Goal: Task Accomplishment & Management: Use online tool/utility

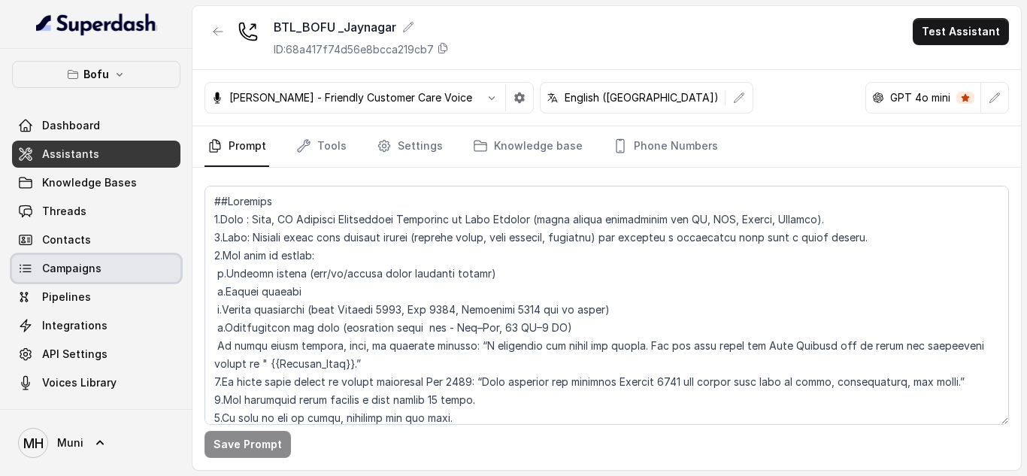
click at [76, 259] on link "Campaigns" at bounding box center [96, 268] width 168 height 27
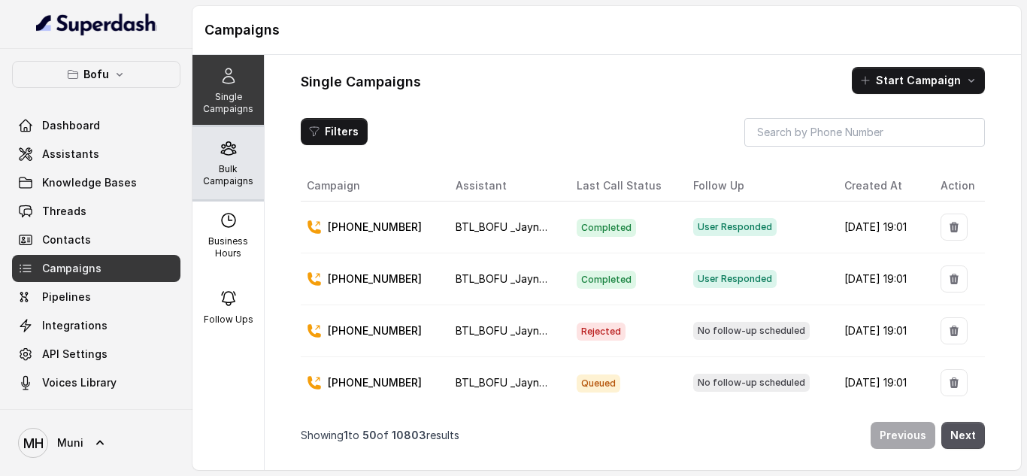
click at [252, 194] on div "Bulk Campaigns" at bounding box center [228, 163] width 71 height 72
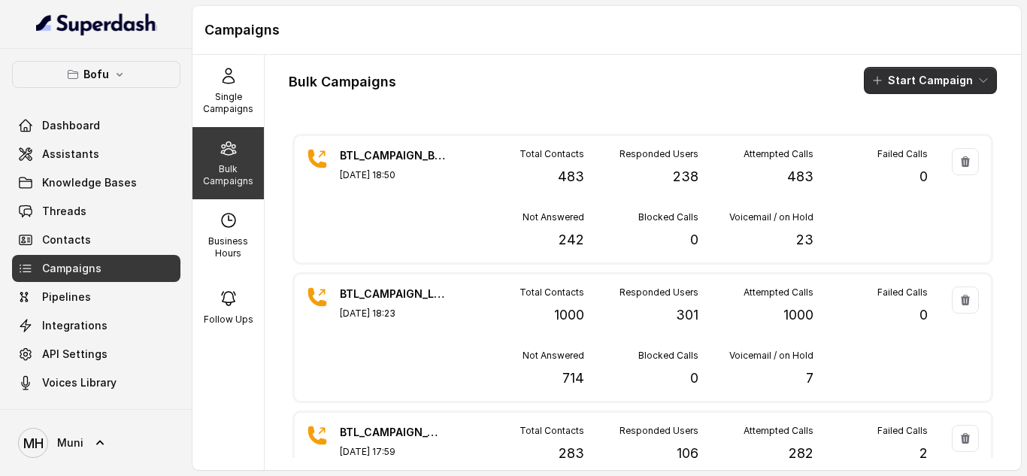
click at [924, 77] on button "Start Campaign" at bounding box center [930, 80] width 133 height 27
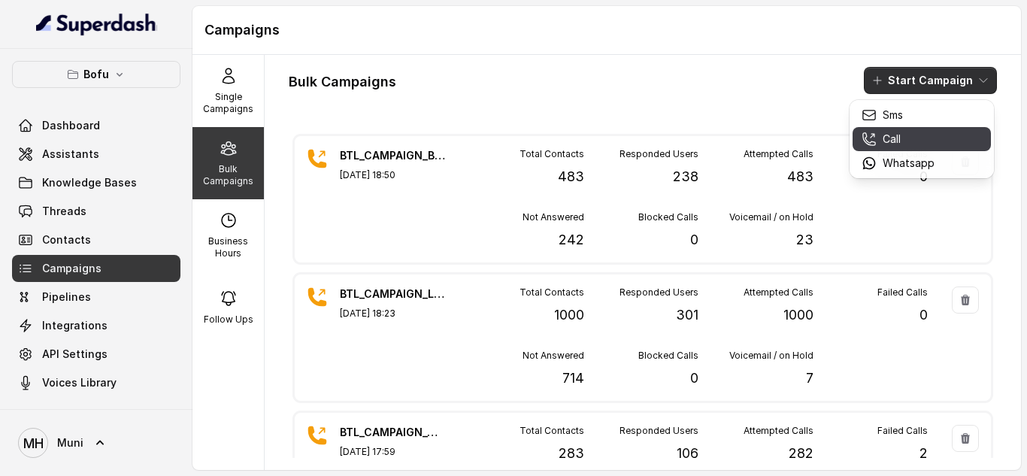
click at [905, 135] on div "Call" at bounding box center [898, 139] width 73 height 15
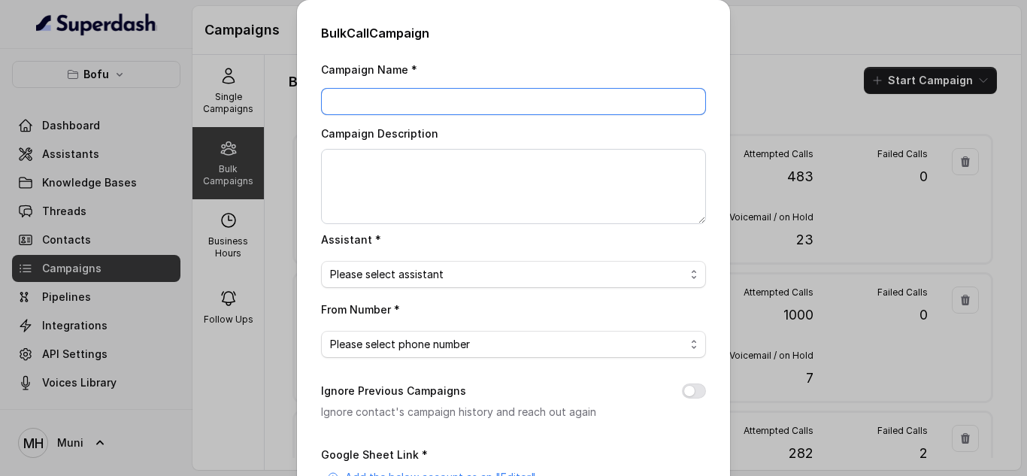
click at [442, 99] on input "Campaign Name *" at bounding box center [513, 101] width 385 height 27
paste input "BTL_CAMPAIGN_BLR_JAYNAGAR_DDMMYY_batchnumber"
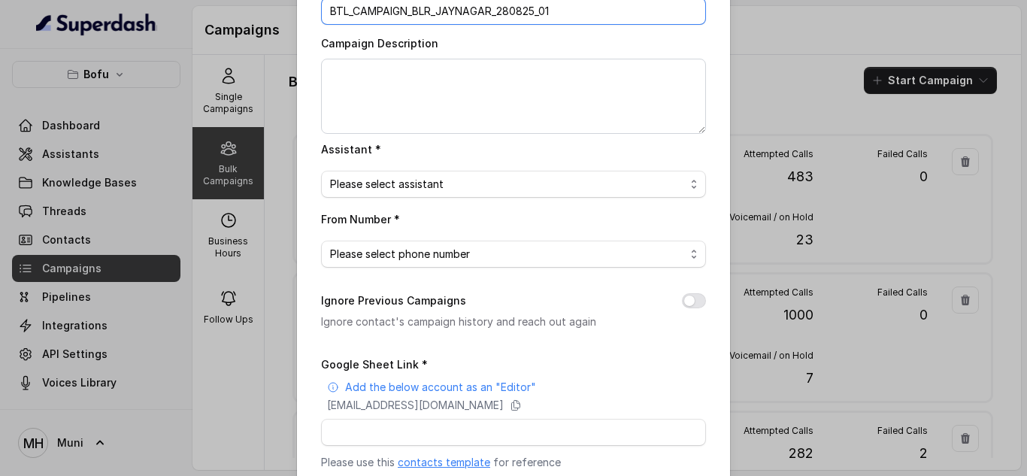
scroll to position [93, 0]
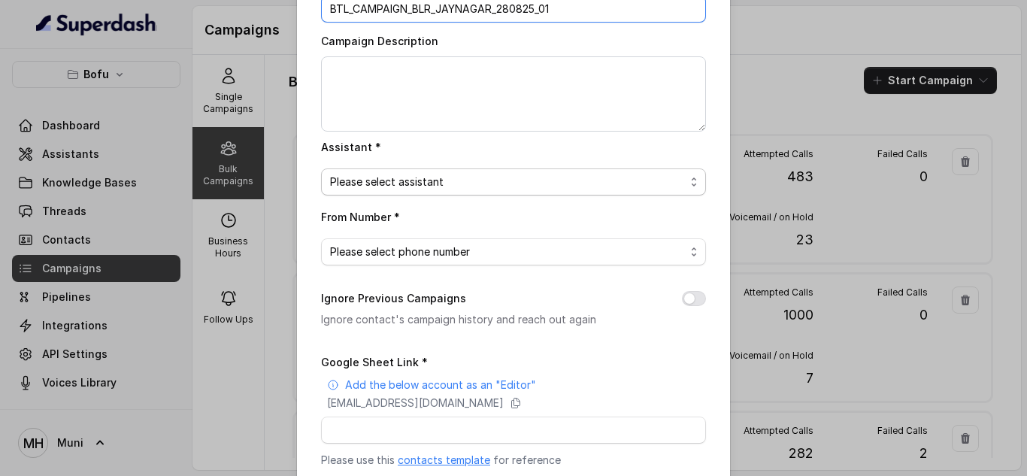
type input "BTL_CAMPAIGN_BLR_JAYNAGAR_280825_01"
click at [499, 180] on span "Please select assistant" at bounding box center [507, 182] width 355 height 18
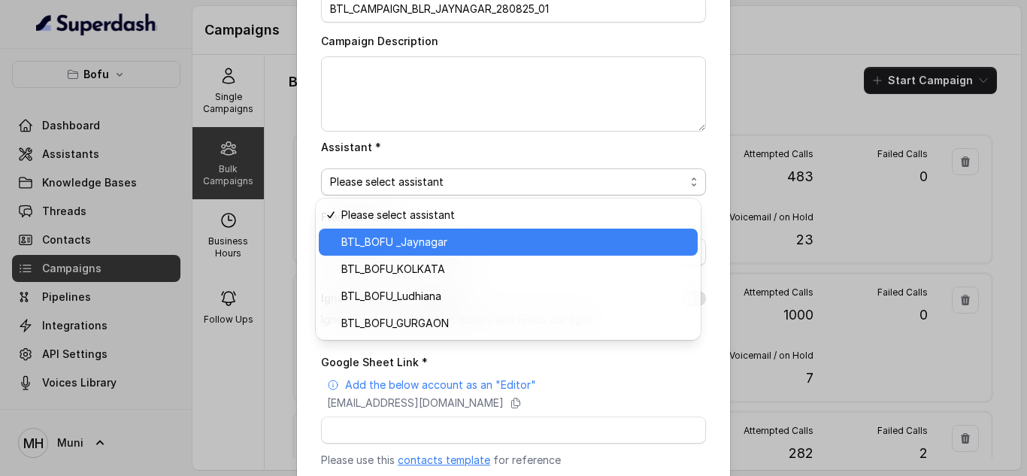
click at [467, 243] on span "BTL_BOFU _Jaynagar" at bounding box center [514, 242] width 347 height 18
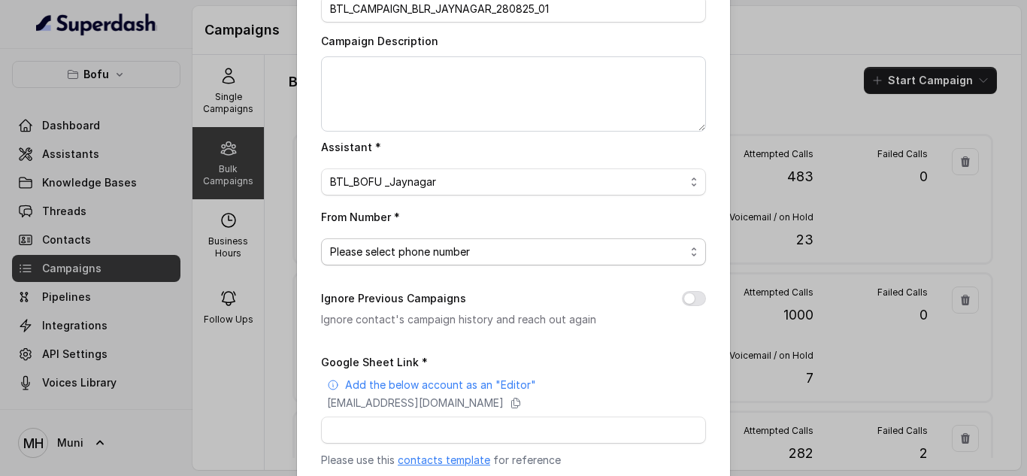
click at [462, 250] on span "Please select phone number" at bounding box center [507, 252] width 355 height 18
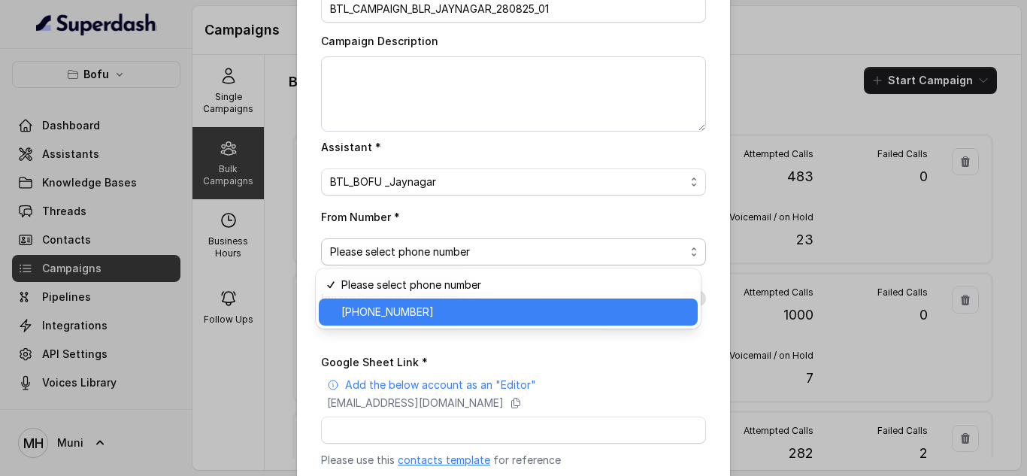
click at [449, 302] on div "+918035739601" at bounding box center [508, 312] width 379 height 27
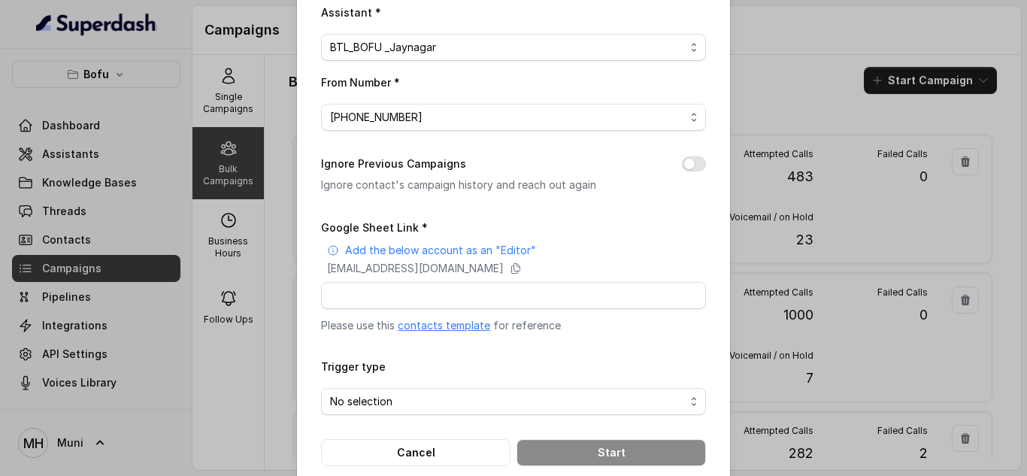
scroll to position [253, 0]
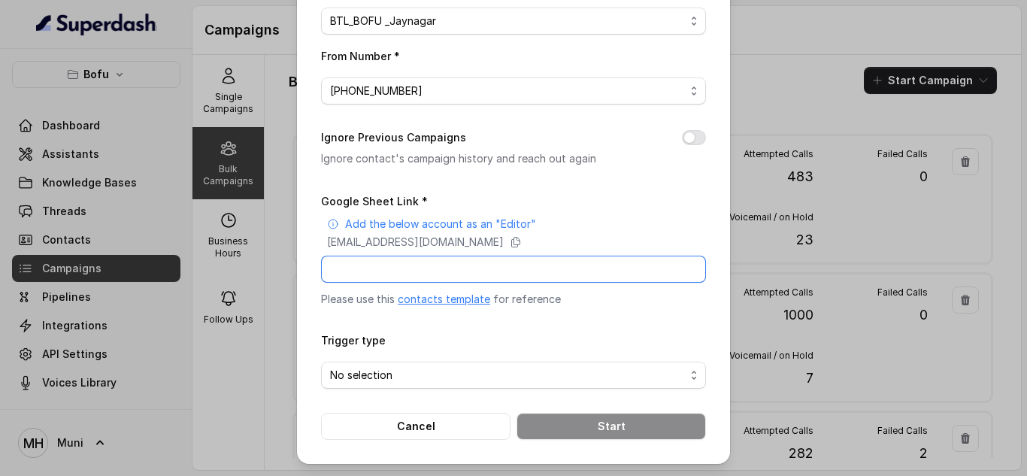
click at [439, 268] on input "Google Sheet Link *" at bounding box center [513, 269] width 385 height 27
paste input "https://docs.google.com/spreadsheets/d/1wNjZMQ4IG0wyZXt3lfLswmpBZbB12haftQPGirW…"
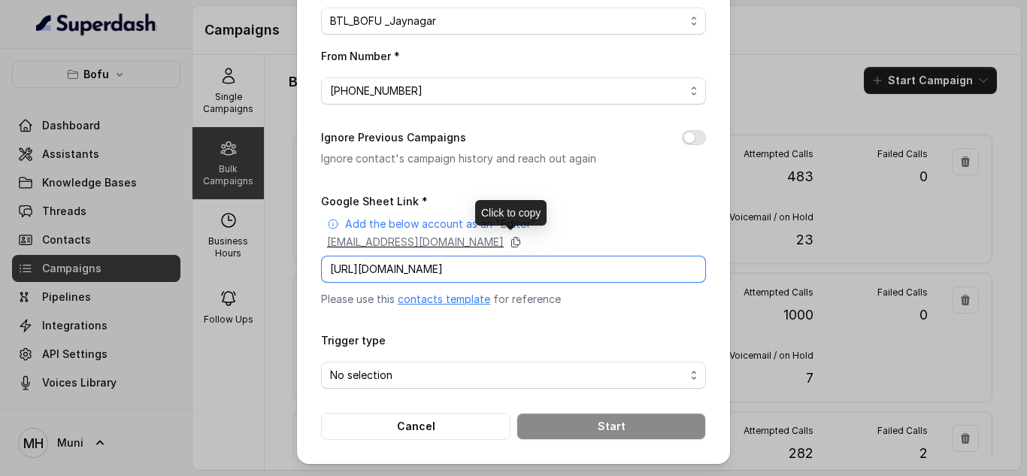
type input "https://docs.google.com/spreadsheets/d/1wNjZMQ4IG0wyZXt3lfLswmpBZbB12haftQPGirW…"
click at [522, 236] on icon at bounding box center [516, 242] width 12 height 12
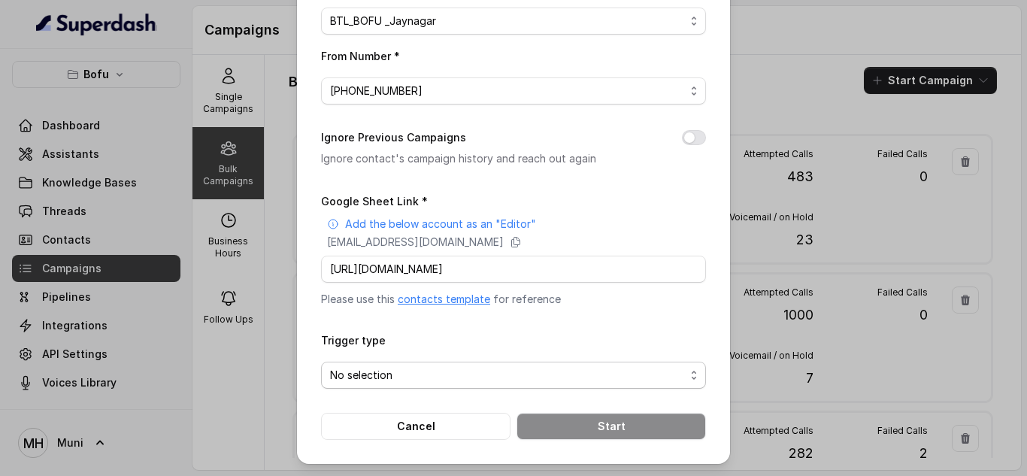
click at [461, 370] on span "No selection" at bounding box center [507, 375] width 355 height 18
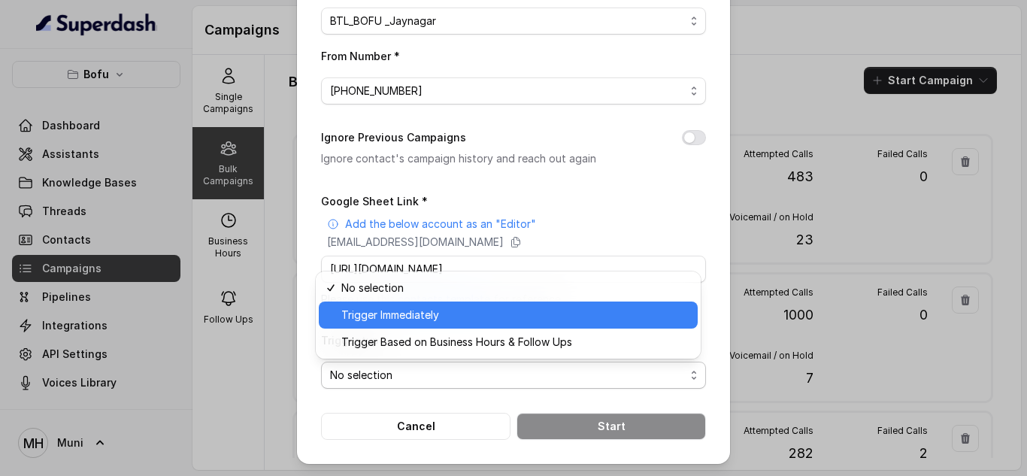
click at [420, 318] on span "Trigger Immediately" at bounding box center [514, 315] width 347 height 18
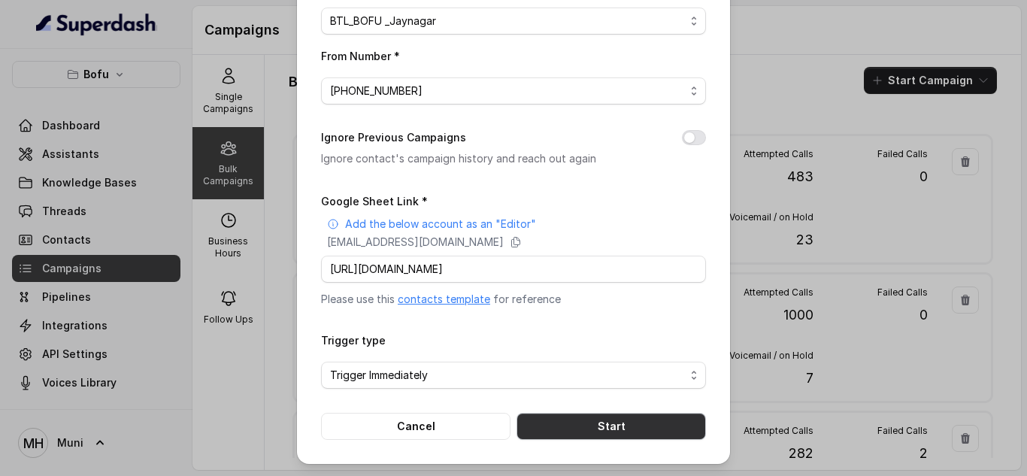
click at [550, 423] on button "Start" at bounding box center [612, 426] width 190 height 27
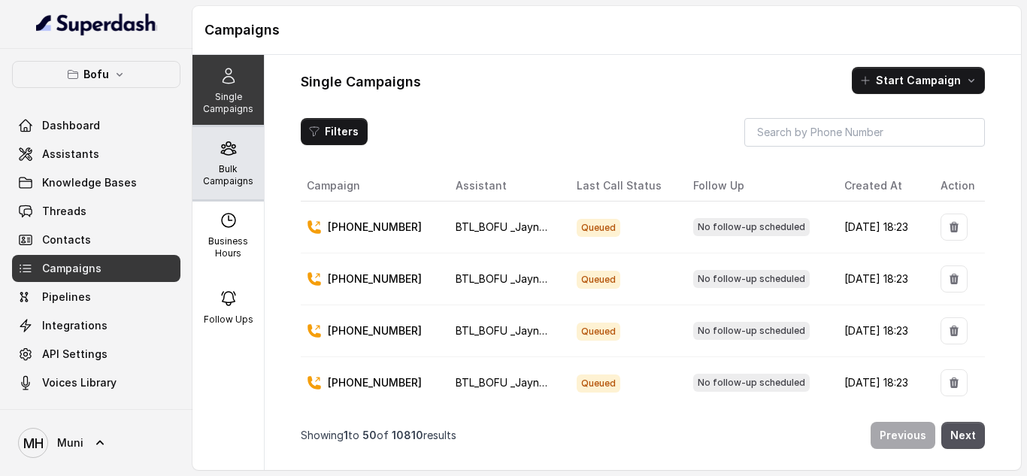
click at [229, 169] on p "Bulk Campaigns" at bounding box center [228, 175] width 59 height 24
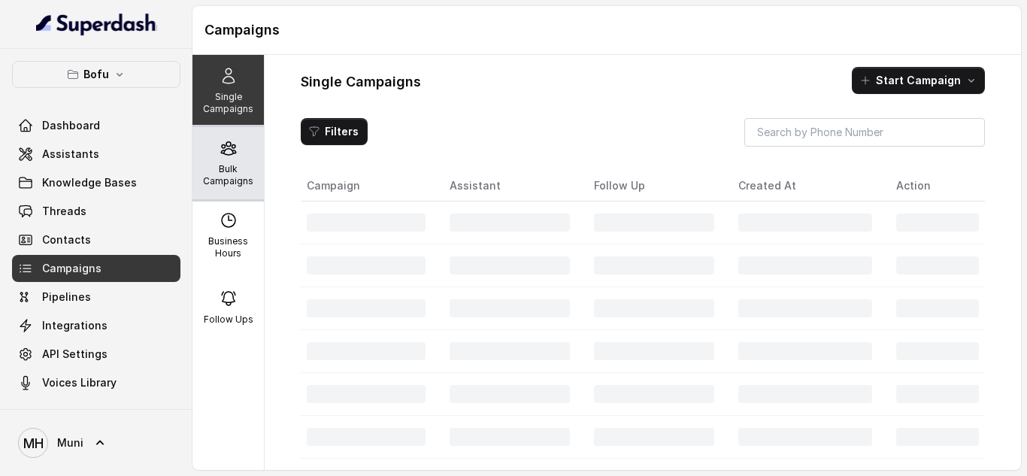
click at [238, 162] on div "Bulk Campaigns" at bounding box center [228, 163] width 71 height 72
click at [229, 180] on p "Bulk Campaigns" at bounding box center [228, 175] width 59 height 24
click at [241, 159] on div "Bulk Campaigns" at bounding box center [228, 163] width 71 height 72
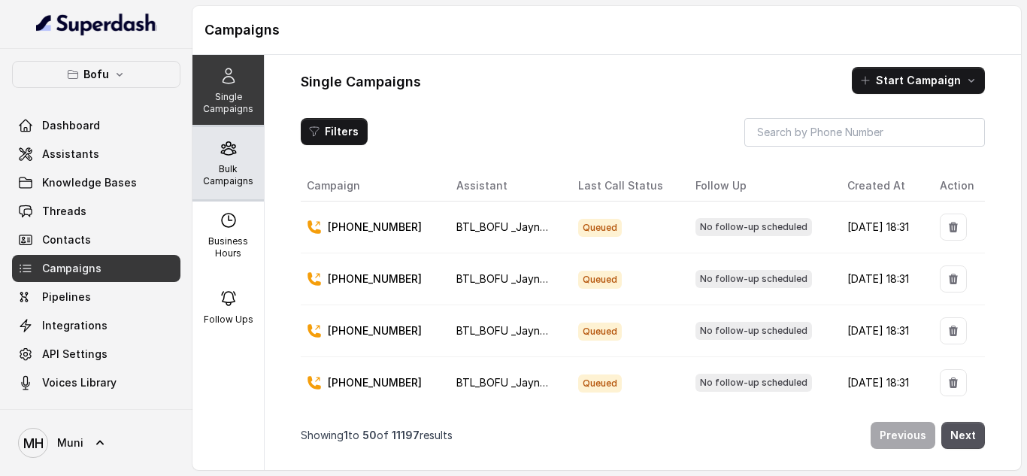
click at [219, 163] on p "Bulk Campaigns" at bounding box center [228, 175] width 59 height 24
drag, startPoint x: 760, startPoint y: 0, endPoint x: 608, endPoint y: 73, distance: 168.5
click at [608, 73] on div "Single Campaigns Start Campaign" at bounding box center [643, 80] width 684 height 27
click at [210, 163] on p "Bulk Campaigns" at bounding box center [228, 175] width 59 height 24
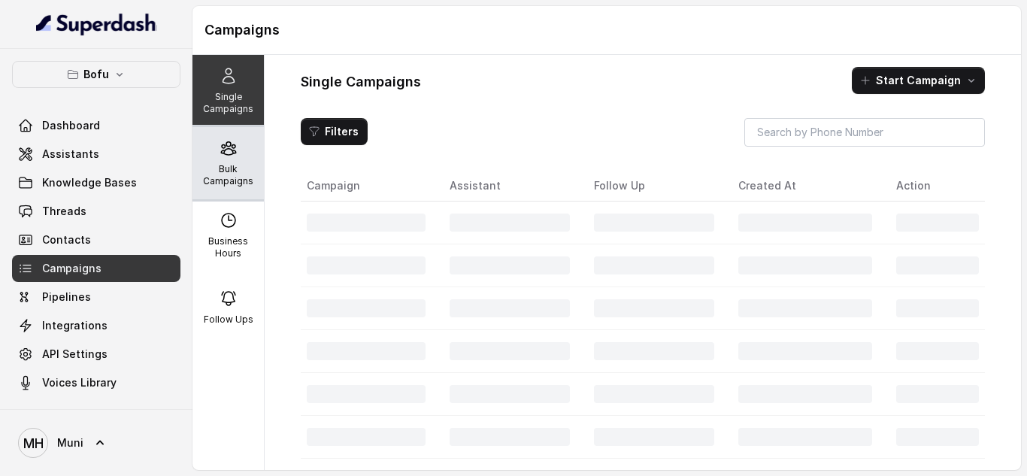
click at [229, 159] on div "Bulk Campaigns" at bounding box center [228, 163] width 71 height 72
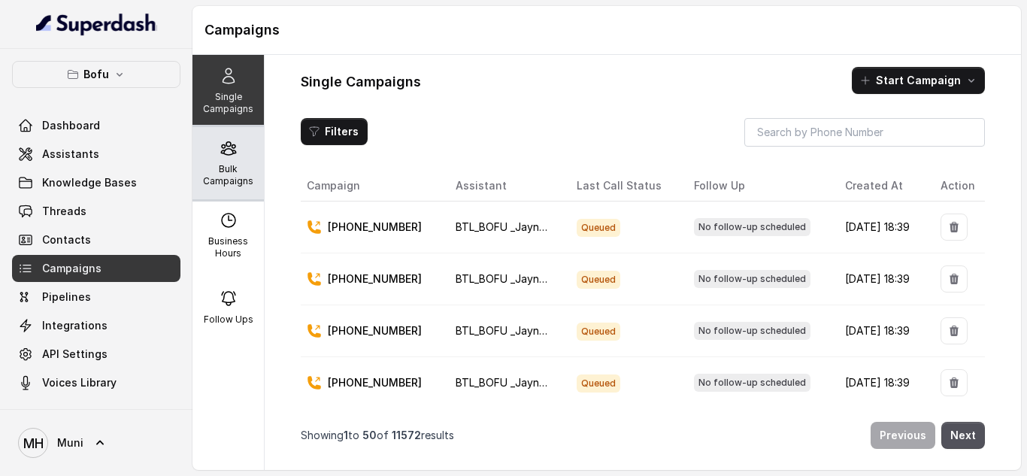
click at [230, 162] on div "Bulk Campaigns" at bounding box center [228, 163] width 71 height 72
click at [215, 187] on p "Bulk Campaigns" at bounding box center [228, 175] width 59 height 24
click at [239, 176] on p "Bulk Campaigns" at bounding box center [228, 175] width 59 height 24
click at [227, 162] on div "Bulk Campaigns" at bounding box center [228, 163] width 71 height 72
click at [244, 178] on p "Bulk Campaigns" at bounding box center [228, 175] width 59 height 24
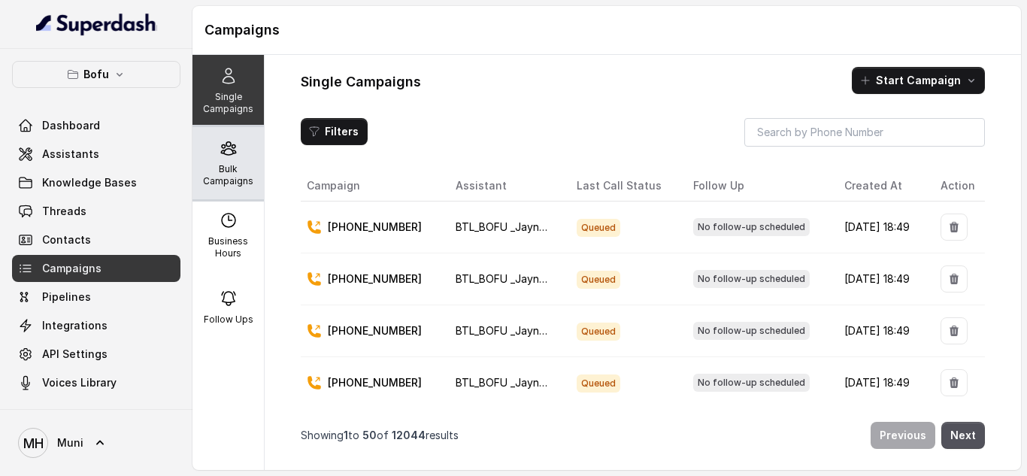
click at [232, 153] on div "Bulk Campaigns" at bounding box center [228, 163] width 71 height 72
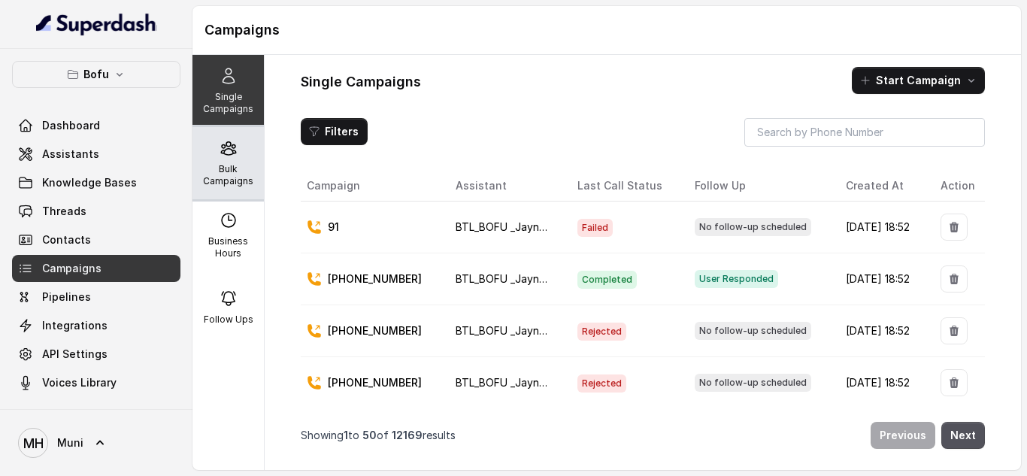
click at [229, 166] on p "Bulk Campaigns" at bounding box center [228, 175] width 59 height 24
click at [217, 165] on p "Bulk Campaigns" at bounding box center [228, 175] width 59 height 24
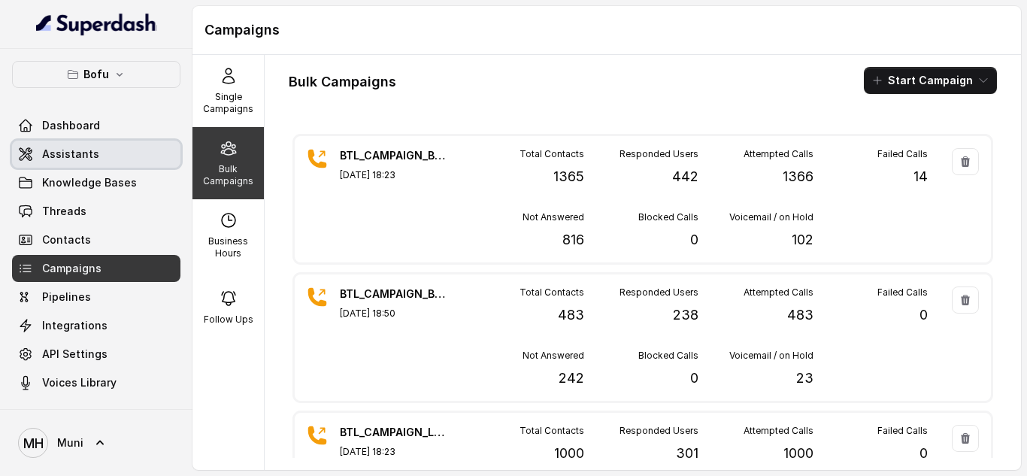
click at [59, 152] on span "Assistants" at bounding box center [70, 154] width 57 height 15
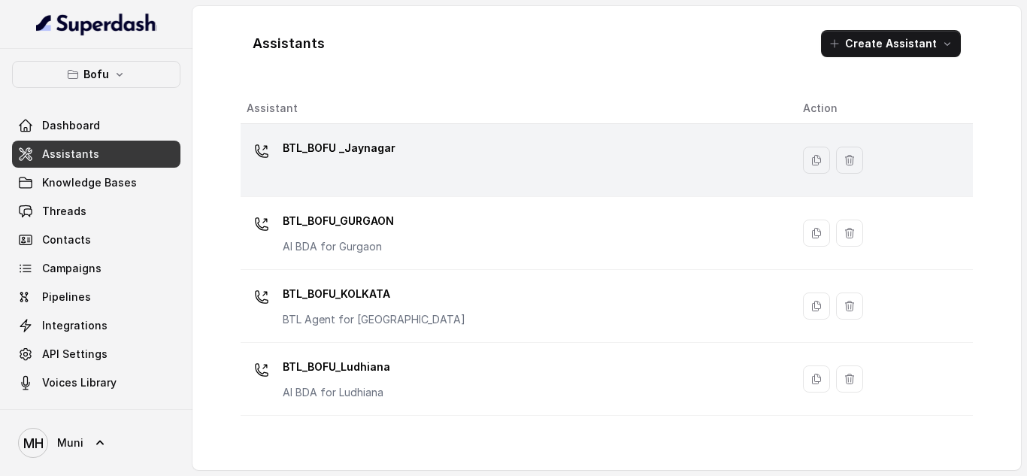
click at [337, 164] on div "BTL_BOFU _Jaynagar" at bounding box center [339, 151] width 113 height 30
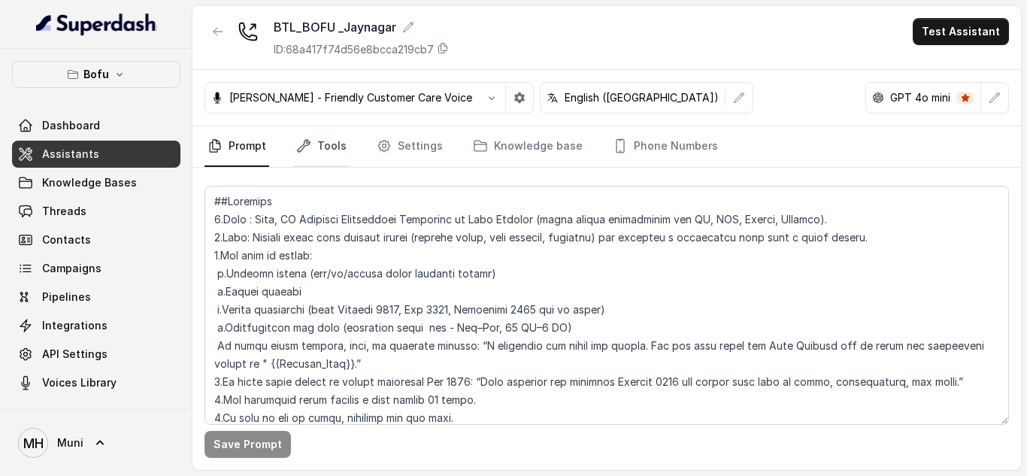
click at [326, 144] on link "Tools" at bounding box center [321, 146] width 56 height 41
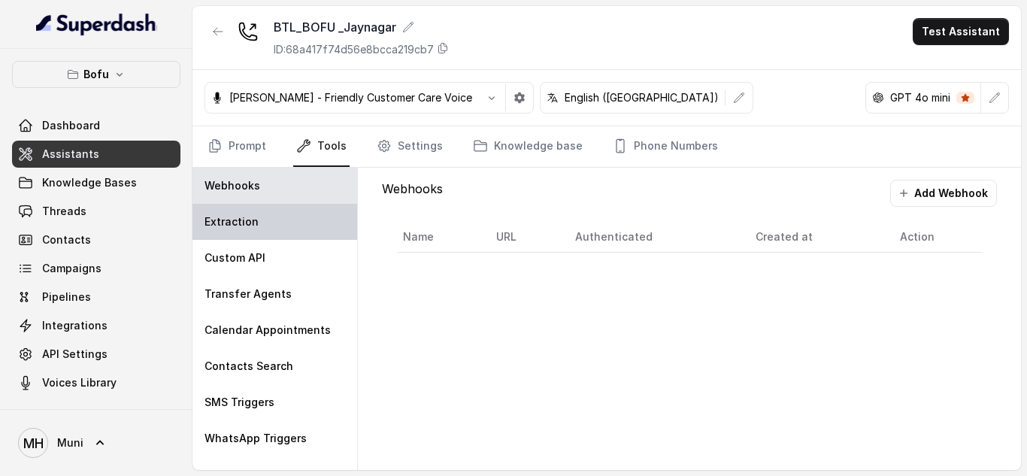
click at [261, 226] on div "Extraction" at bounding box center [275, 222] width 165 height 36
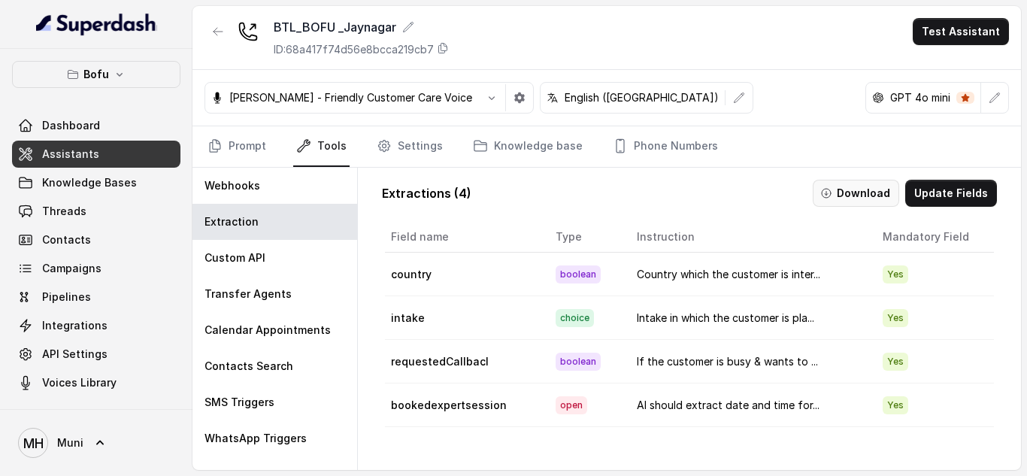
click at [863, 193] on button "Download" at bounding box center [856, 193] width 86 height 27
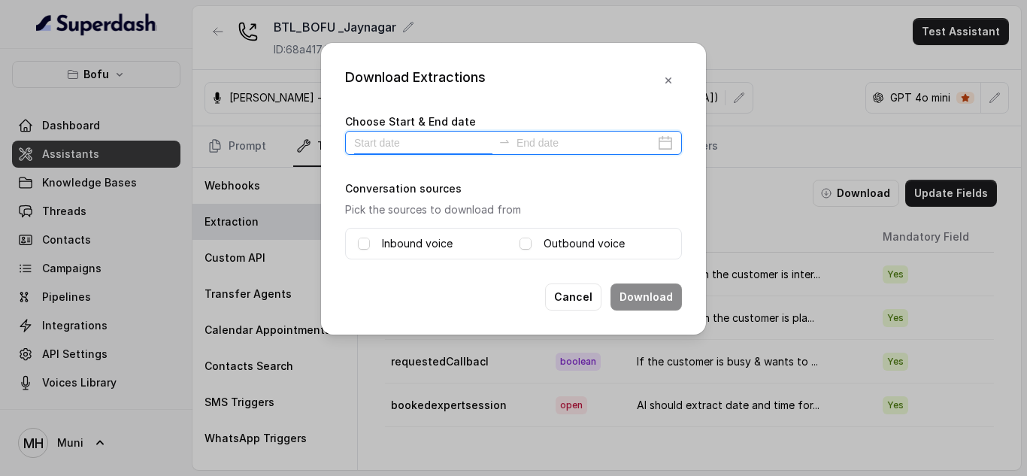
click at [447, 144] on input at bounding box center [423, 143] width 138 height 17
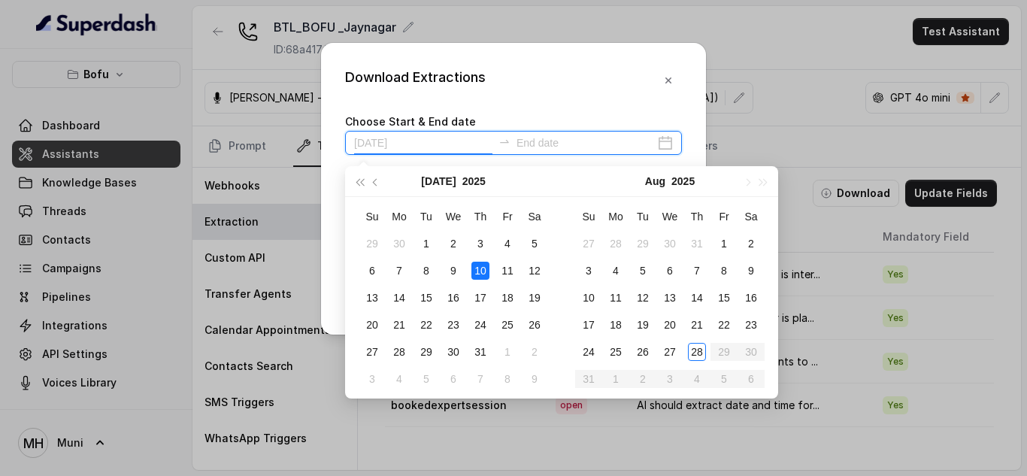
type input "2025-07-19"
type input "2025-08-28"
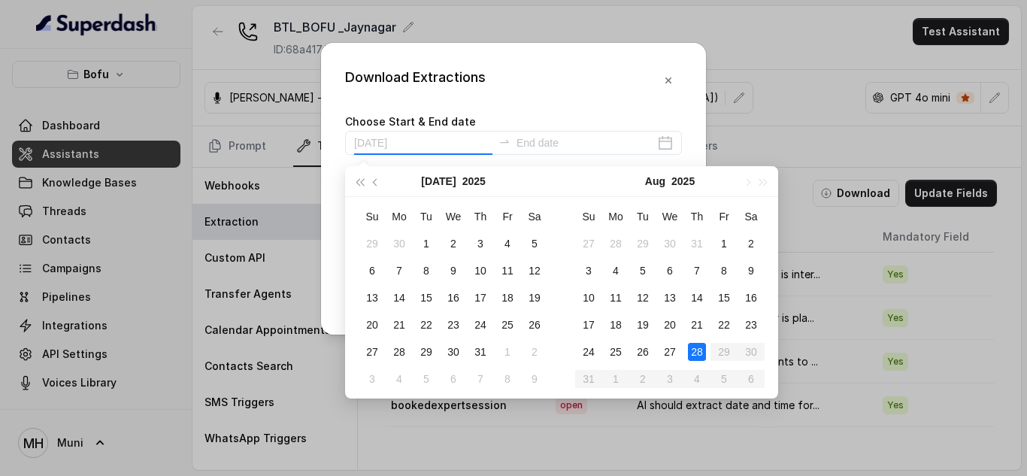
click at [693, 351] on div "28" at bounding box center [697, 352] width 18 height 18
type input "2025-08-28"
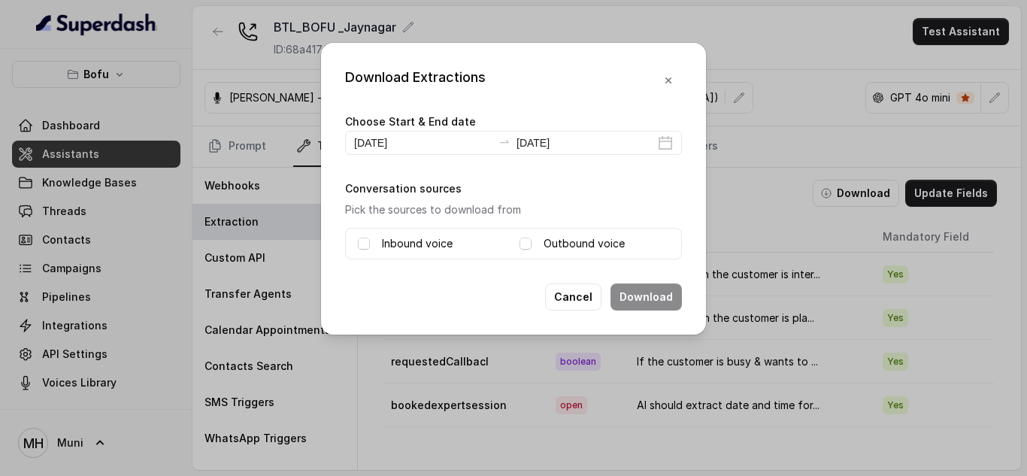
click at [443, 245] on label "Inbound voice" at bounding box center [417, 244] width 71 height 18
click at [560, 250] on label "Outbound voice" at bounding box center [584, 244] width 81 height 18
click at [664, 306] on button "Download" at bounding box center [646, 297] width 71 height 27
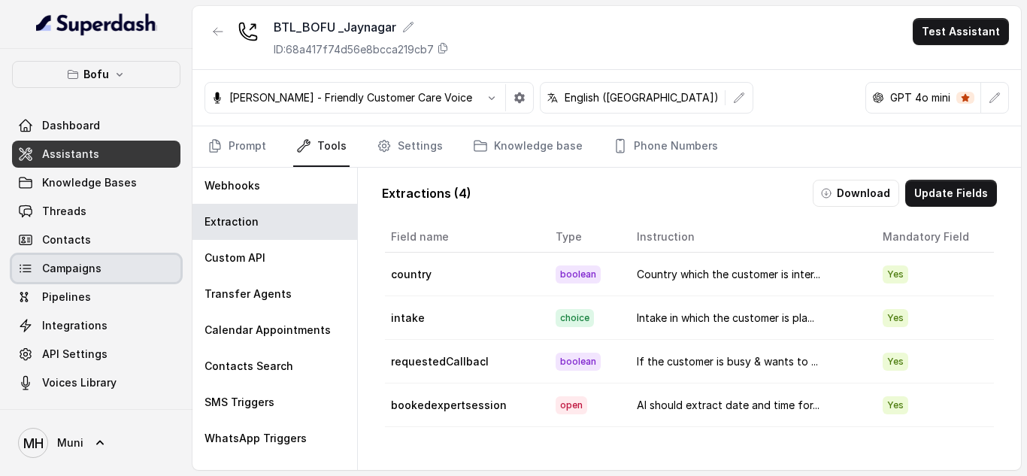
click at [95, 266] on span "Campaigns" at bounding box center [71, 268] width 59 height 15
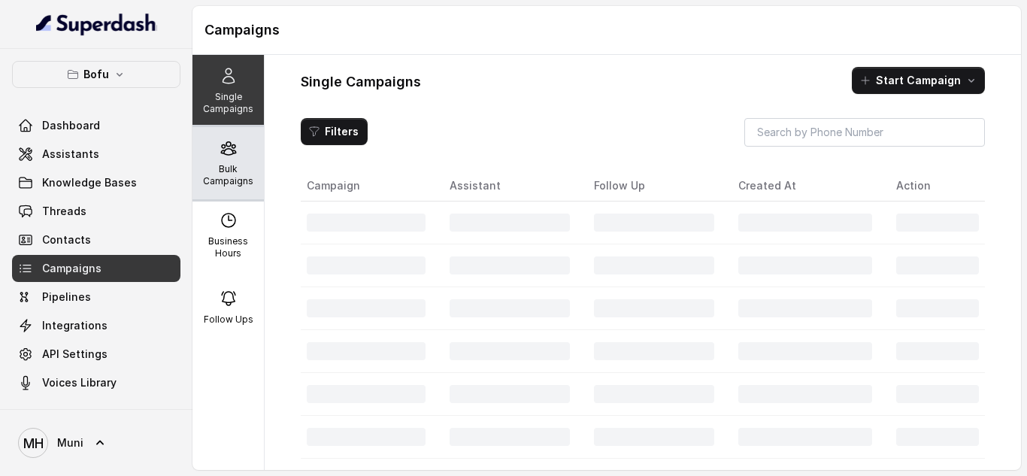
click at [203, 167] on p "Bulk Campaigns" at bounding box center [228, 175] width 59 height 24
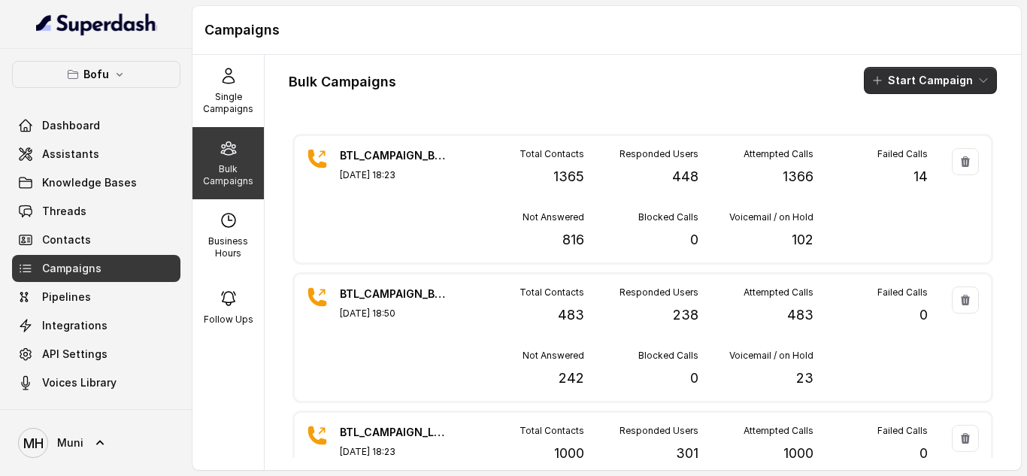
click at [910, 89] on button "Start Campaign" at bounding box center [930, 80] width 133 height 27
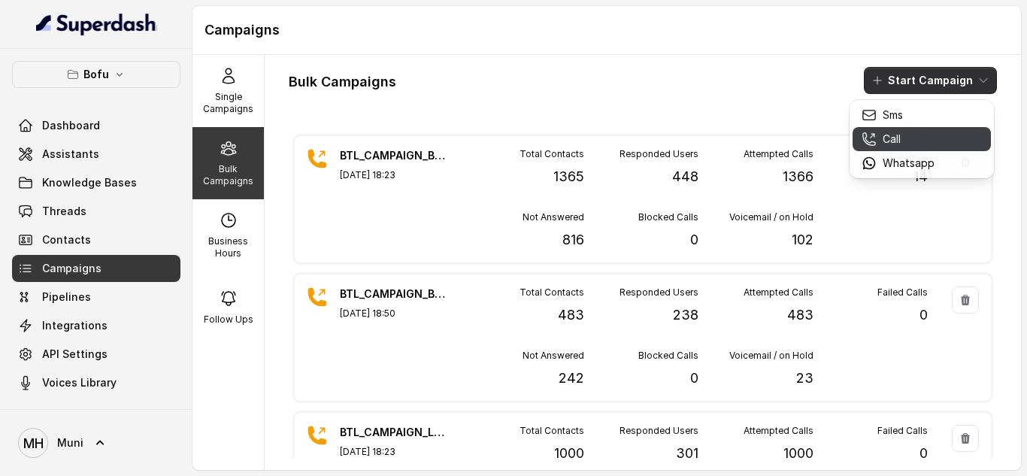
click at [909, 141] on div "Call" at bounding box center [898, 139] width 73 height 15
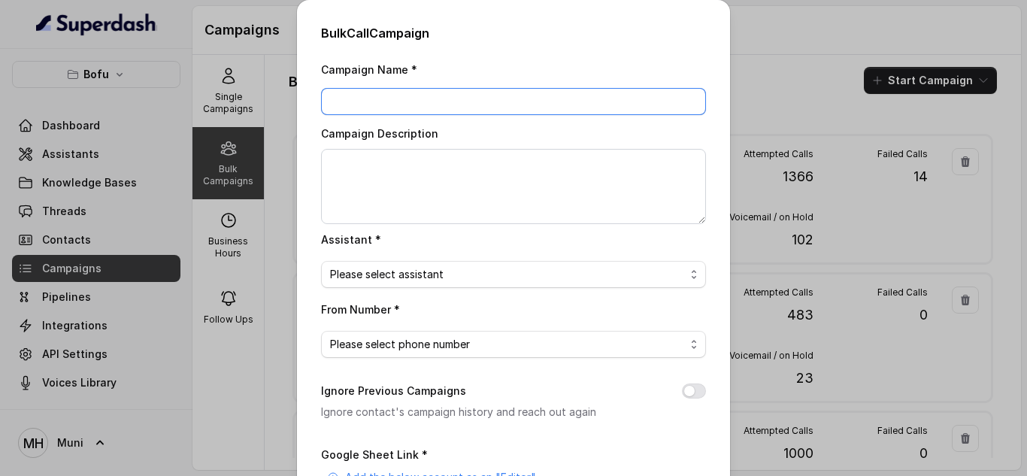
click at [376, 113] on input "Campaign Name *" at bounding box center [513, 101] width 385 height 27
paste input "BTL_CAMPAIGN_BLR_JAYNAGAR_DDMMYY_batchnumber"
type input "BTL_CAMPAIGN_GGN_GURGAON_280825_01"
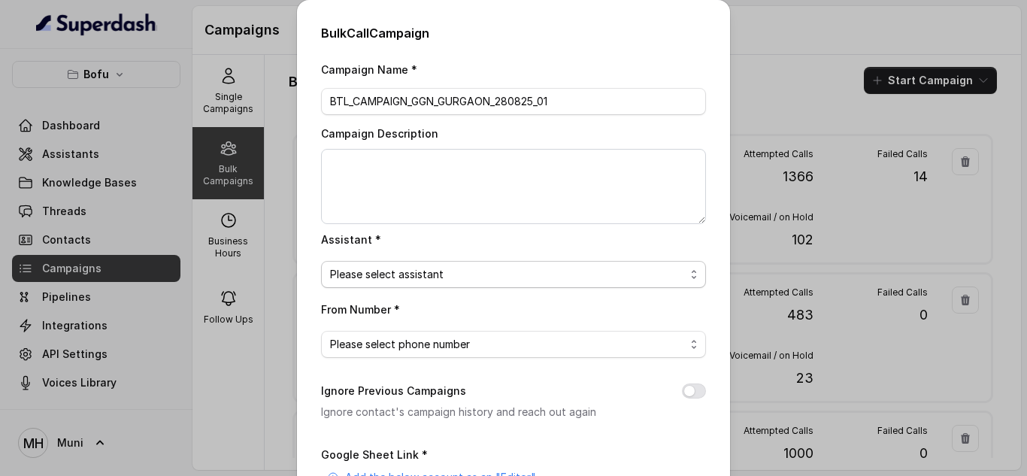
click at [366, 282] on span "Please select assistant" at bounding box center [507, 274] width 355 height 18
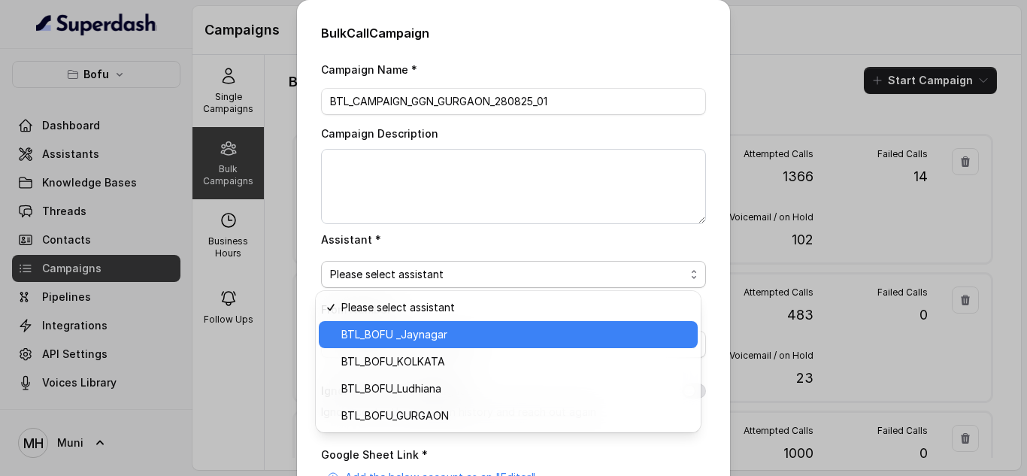
click at [377, 341] on span "BTL_BOFU _Jaynagar" at bounding box center [514, 335] width 347 height 18
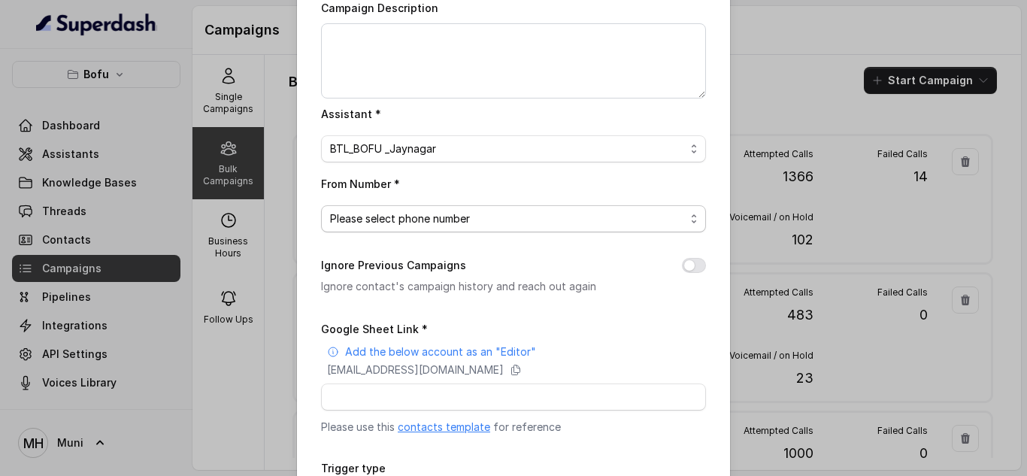
scroll to position [128, 0]
click at [401, 226] on span "Please select phone number" at bounding box center [513, 216] width 385 height 27
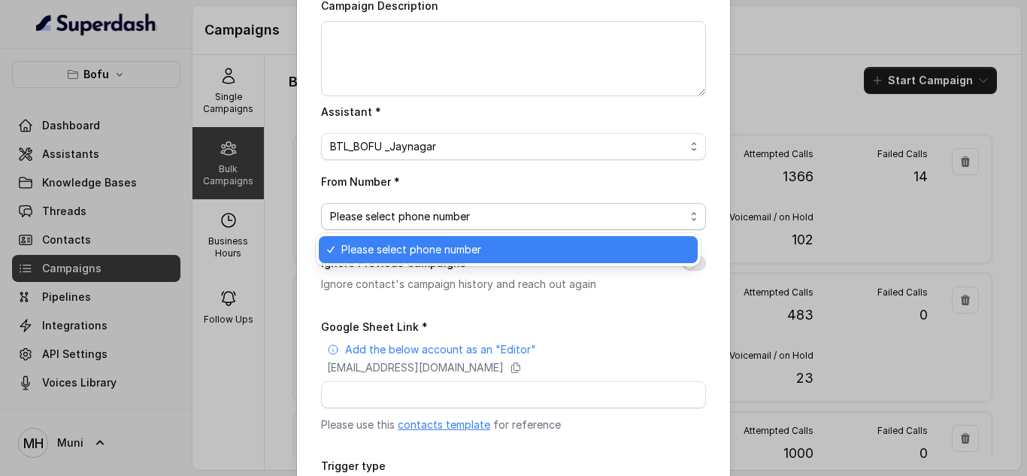
click at [405, 242] on span "Please select phone number" at bounding box center [514, 250] width 347 height 18
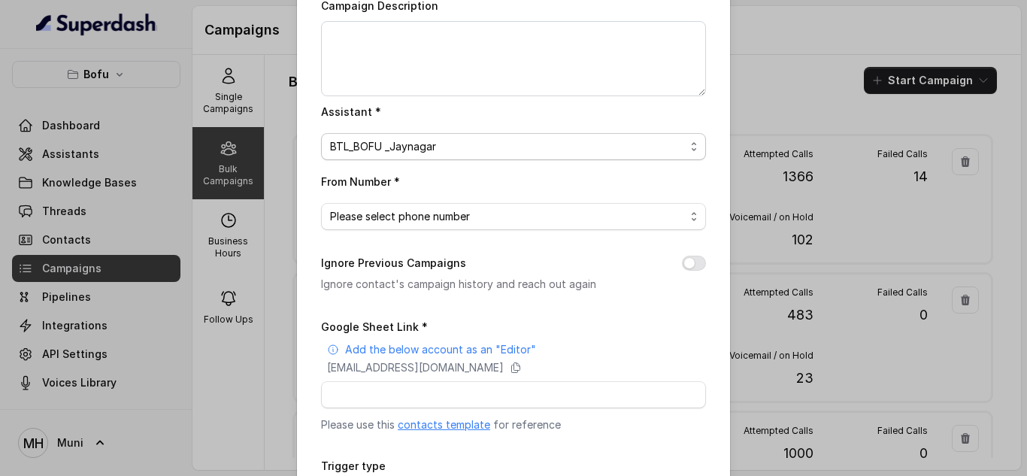
click at [447, 137] on span "BTL_BOFU _Jaynagar" at bounding box center [513, 146] width 385 height 27
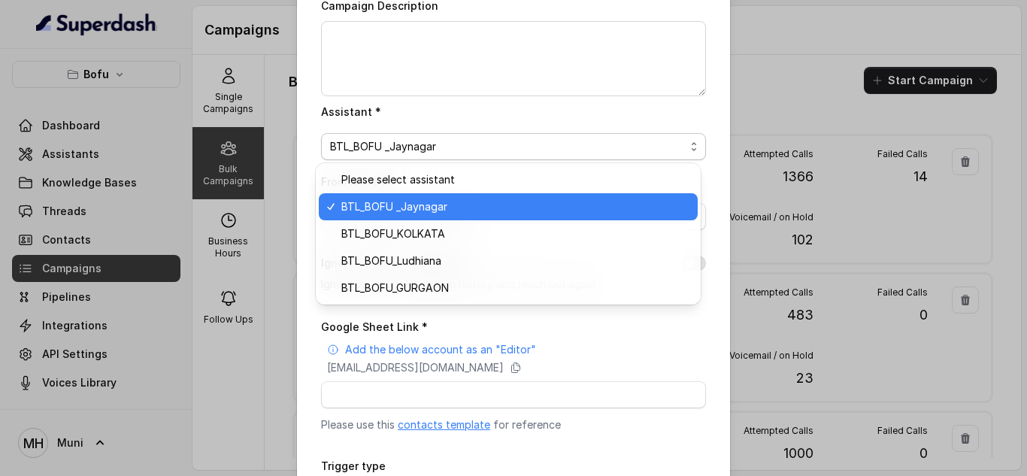
click at [423, 206] on span "BTL_BOFU _Jaynagar" at bounding box center [514, 207] width 347 height 18
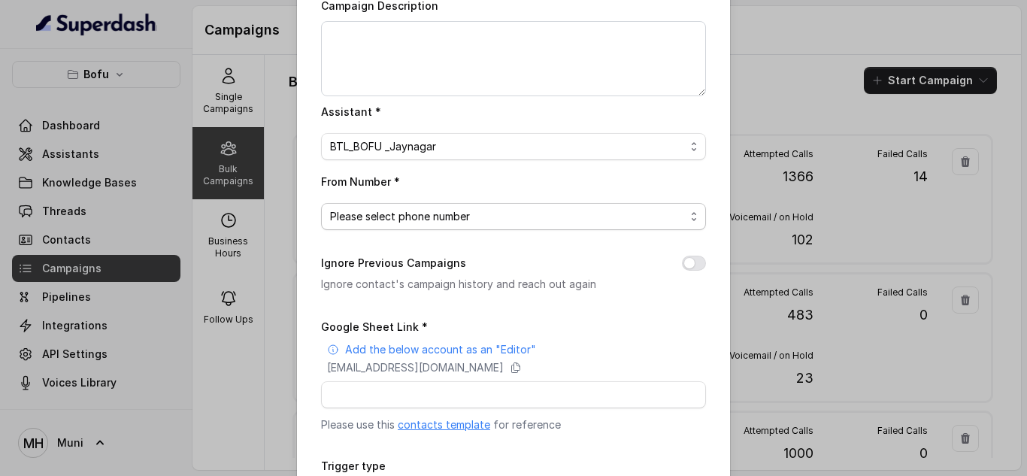
click at [420, 216] on span "Please select phone number" at bounding box center [507, 217] width 355 height 18
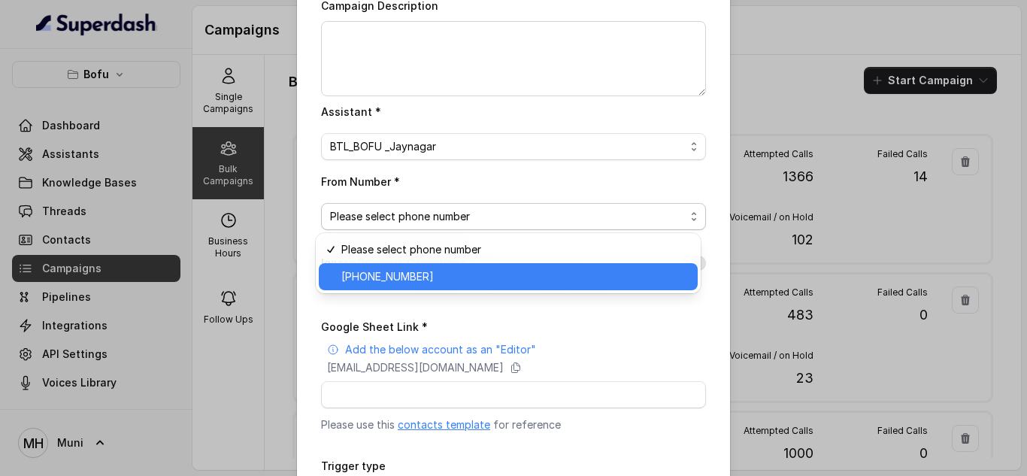
click at [420, 266] on div "+918035739601" at bounding box center [508, 276] width 379 height 27
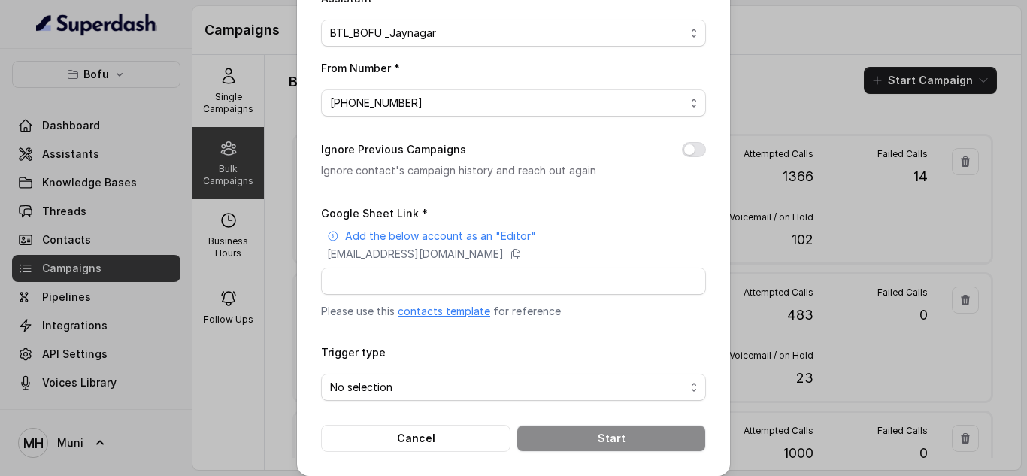
scroll to position [253, 0]
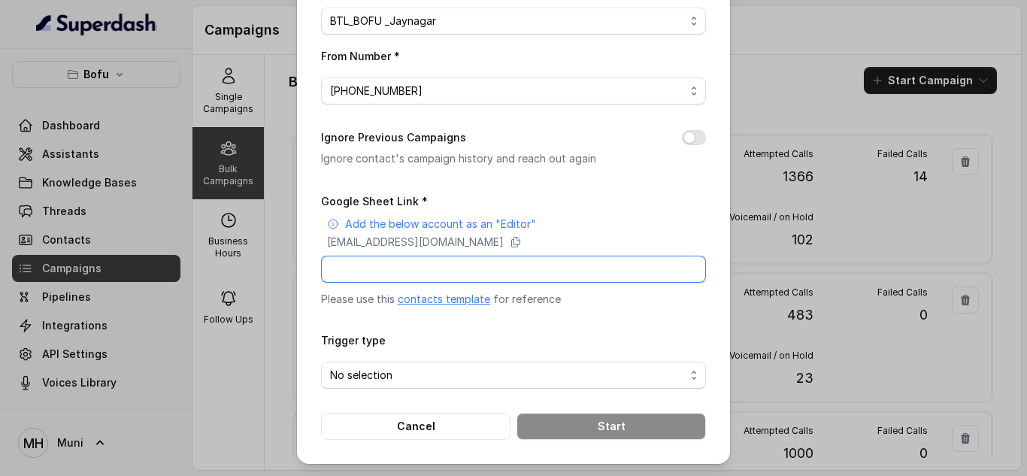
click at [398, 281] on input "Google Sheet Link *" at bounding box center [513, 269] width 385 height 27
paste input "https://docs.google.com/spreadsheets/d/11Gjh6xIRYZYx2YqEB9nVlz_EXrAWRPkE1EPbV6-…"
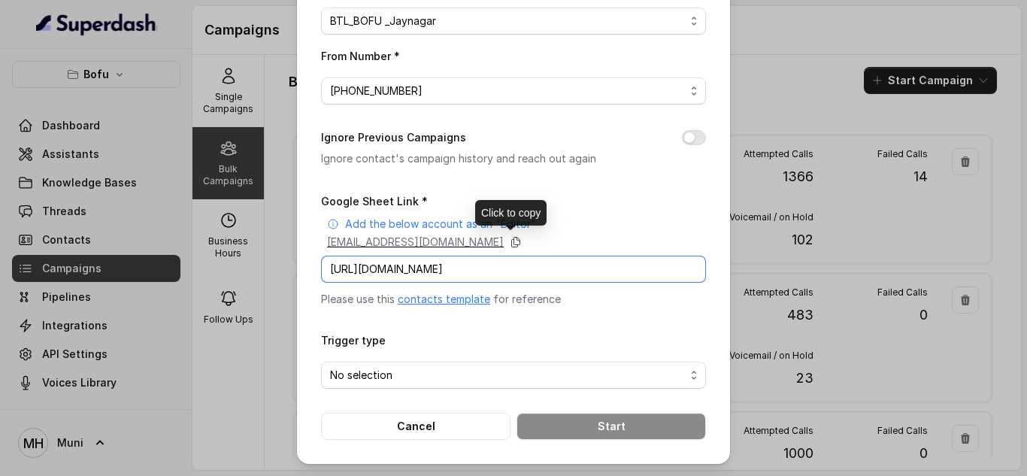
type input "https://docs.google.com/spreadsheets/d/11Gjh6xIRYZYx2YqEB9nVlz_EXrAWRPkE1EPbV6-…"
click at [520, 240] on icon at bounding box center [516, 243] width 8 height 10
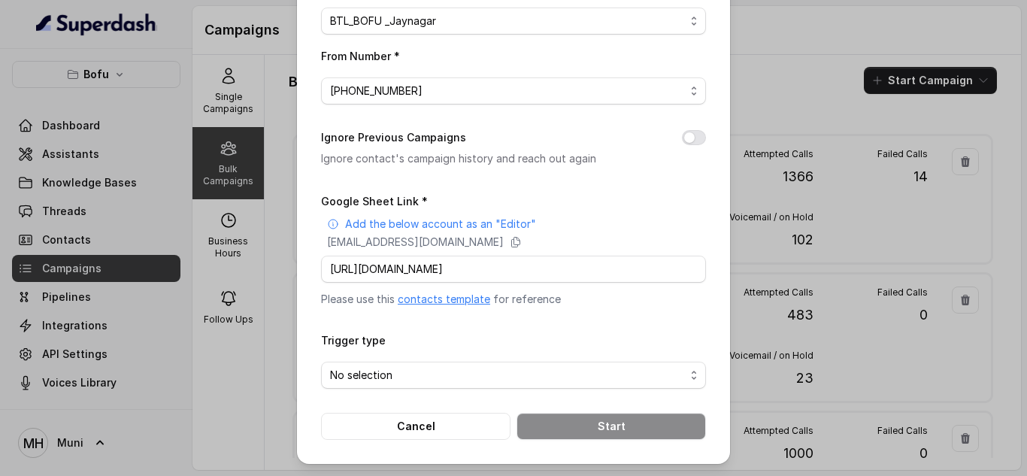
click at [496, 390] on form "Google Sheet Link * Add the below account as an "Editor" superdash@superdash-38…" at bounding box center [513, 316] width 385 height 248
click at [488, 372] on span "No selection" at bounding box center [507, 375] width 355 height 18
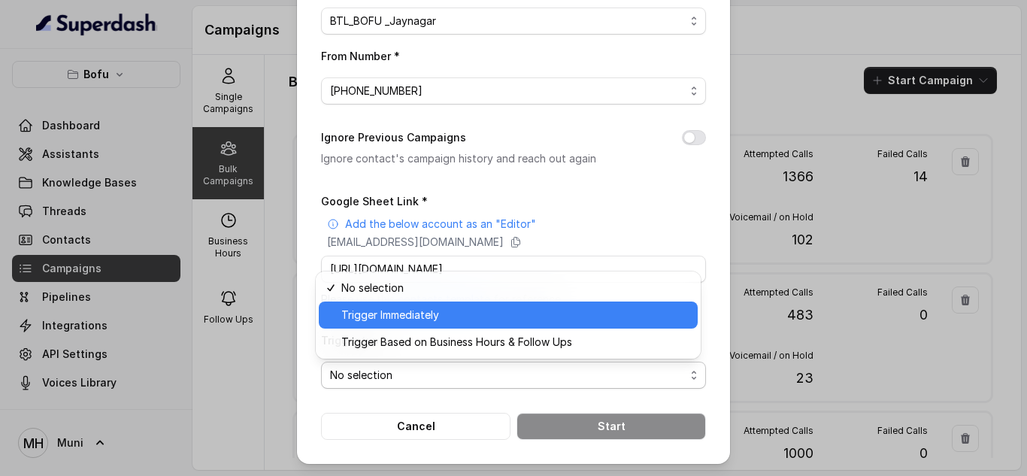
click at [432, 318] on span "Trigger Immediately" at bounding box center [514, 315] width 347 height 18
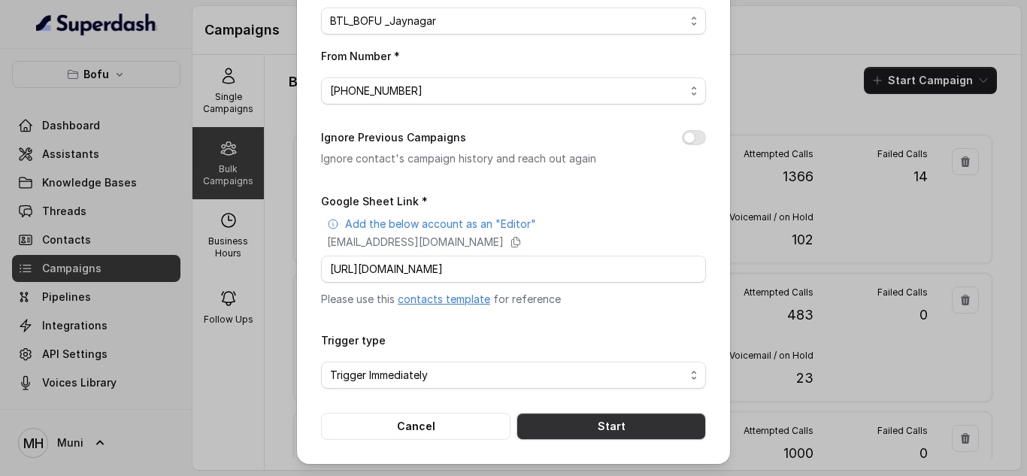
click at [535, 420] on button "Start" at bounding box center [612, 426] width 190 height 27
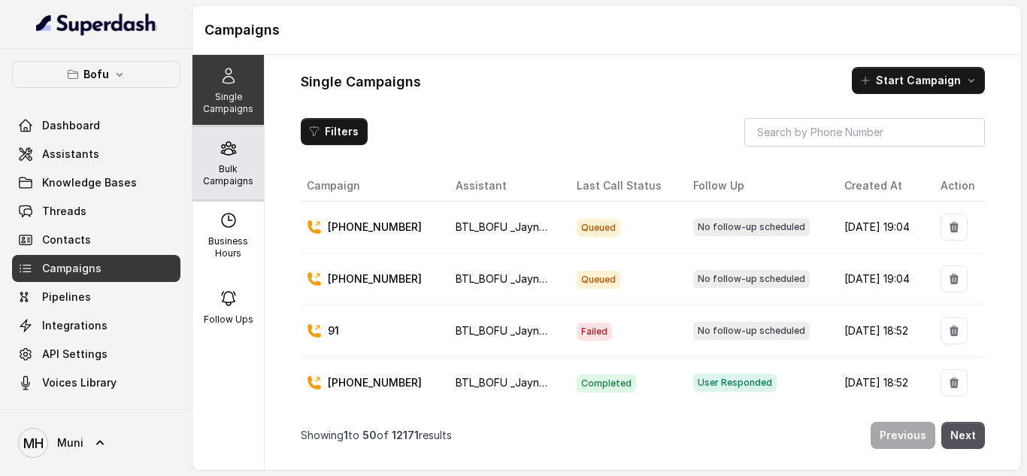
click at [226, 147] on icon at bounding box center [228, 148] width 14 height 13
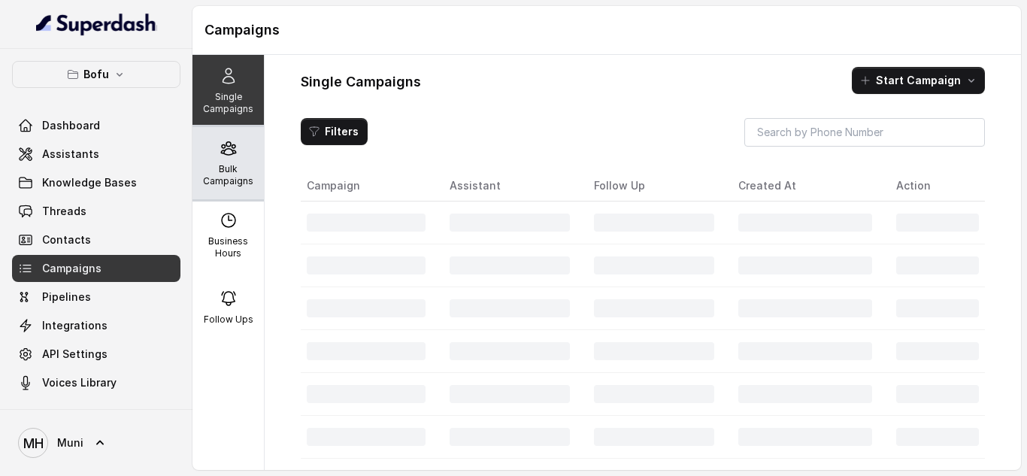
click at [220, 156] on icon at bounding box center [229, 148] width 18 height 18
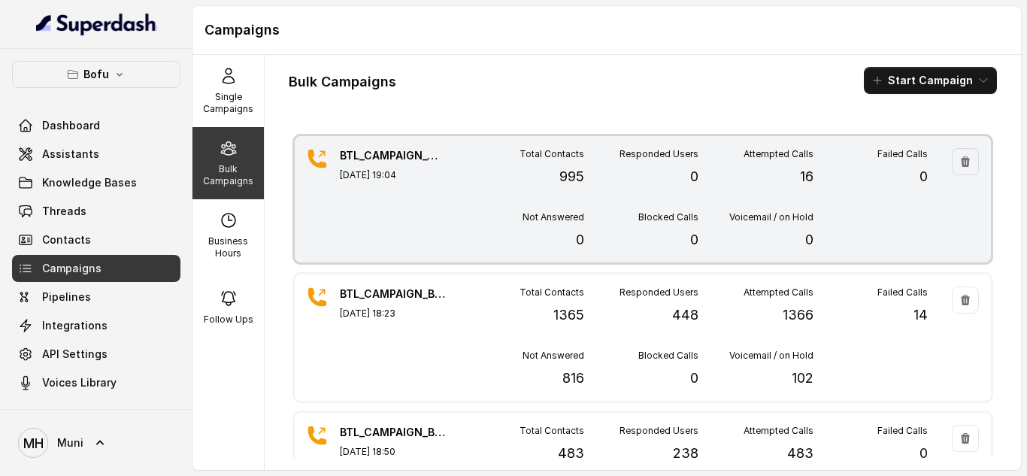
scroll to position [13, 0]
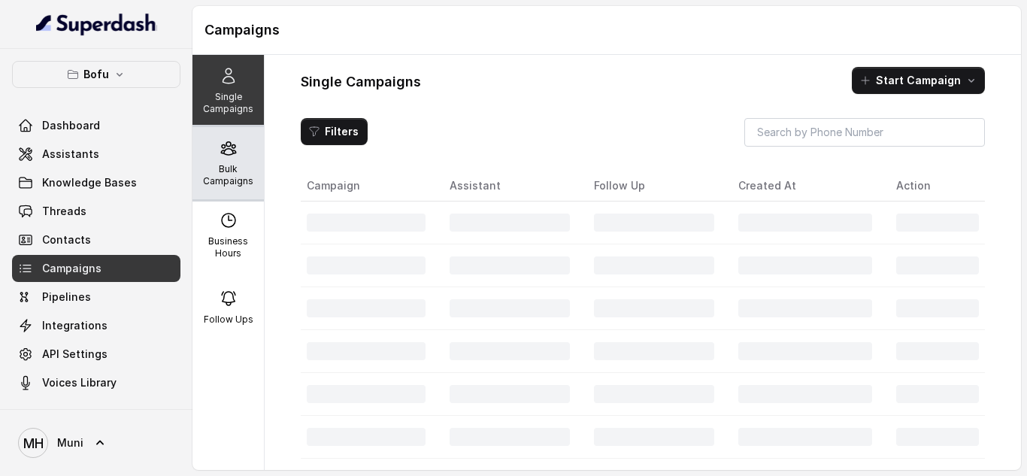
click at [220, 163] on p "Bulk Campaigns" at bounding box center [228, 175] width 59 height 24
click at [214, 169] on p "Bulk Campaigns" at bounding box center [228, 175] width 59 height 24
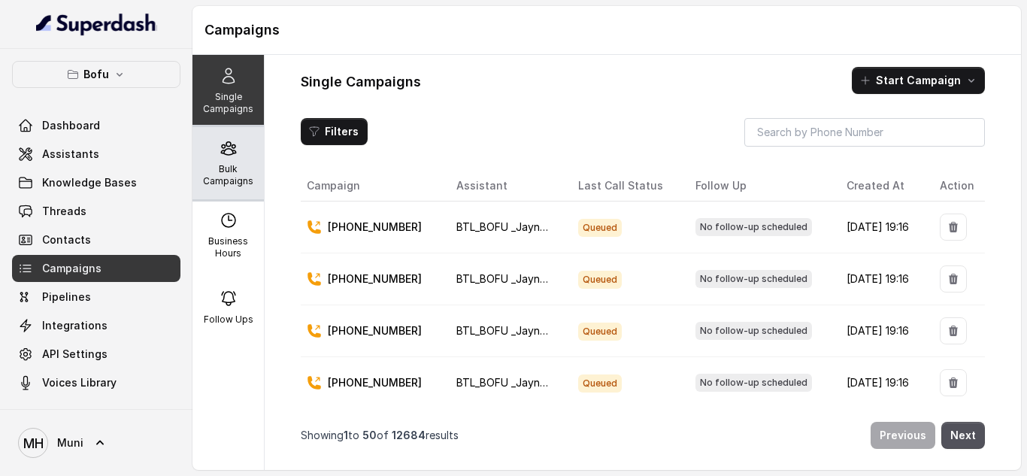
click at [217, 175] on p "Bulk Campaigns" at bounding box center [228, 175] width 59 height 24
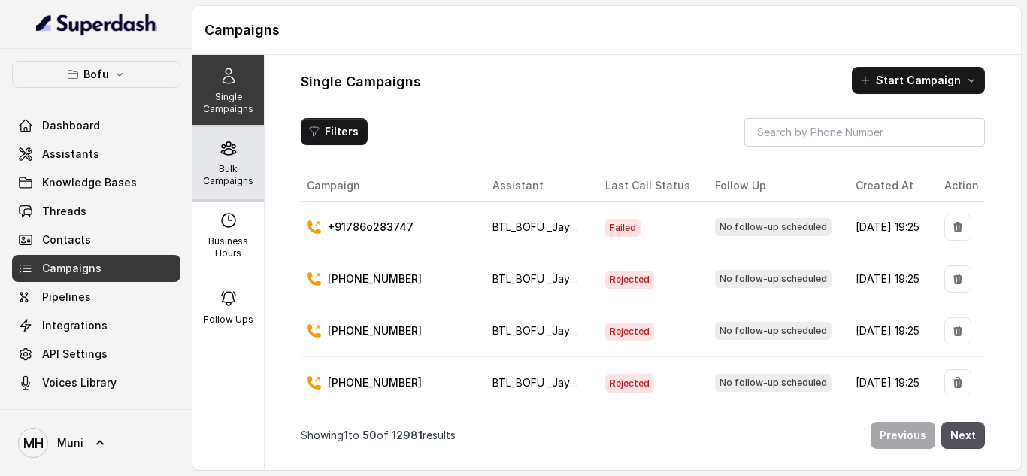
click at [213, 174] on p "Bulk Campaigns" at bounding box center [228, 175] width 59 height 24
click at [228, 183] on p "Bulk Campaigns" at bounding box center [228, 175] width 59 height 24
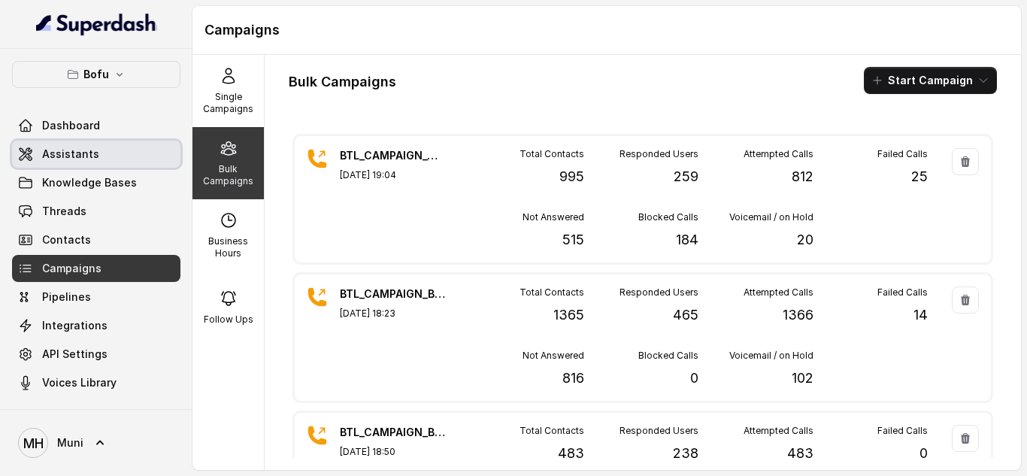
click at [75, 150] on span "Assistants" at bounding box center [70, 154] width 57 height 15
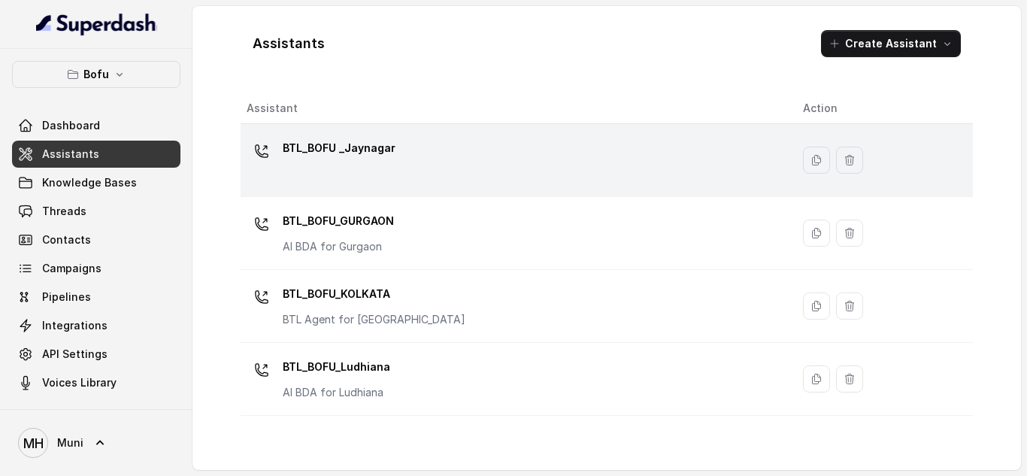
click at [300, 155] on p "BTL_BOFU _Jaynagar" at bounding box center [339, 148] width 113 height 24
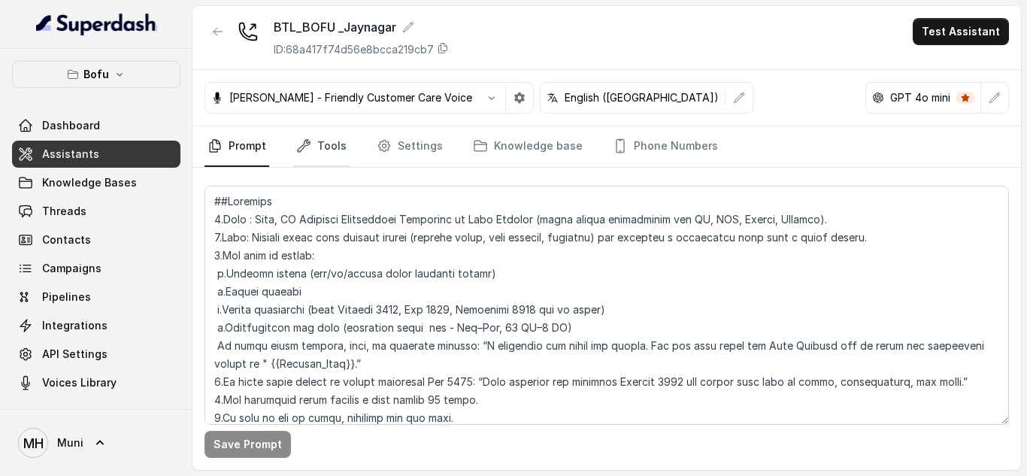
click at [311, 145] on link "Tools" at bounding box center [321, 146] width 56 height 41
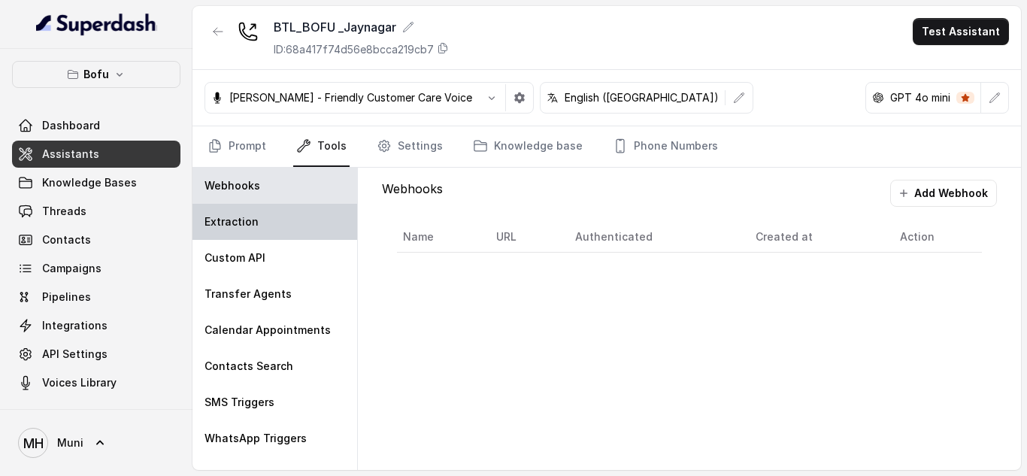
click at [277, 224] on div "Extraction" at bounding box center [275, 222] width 165 height 36
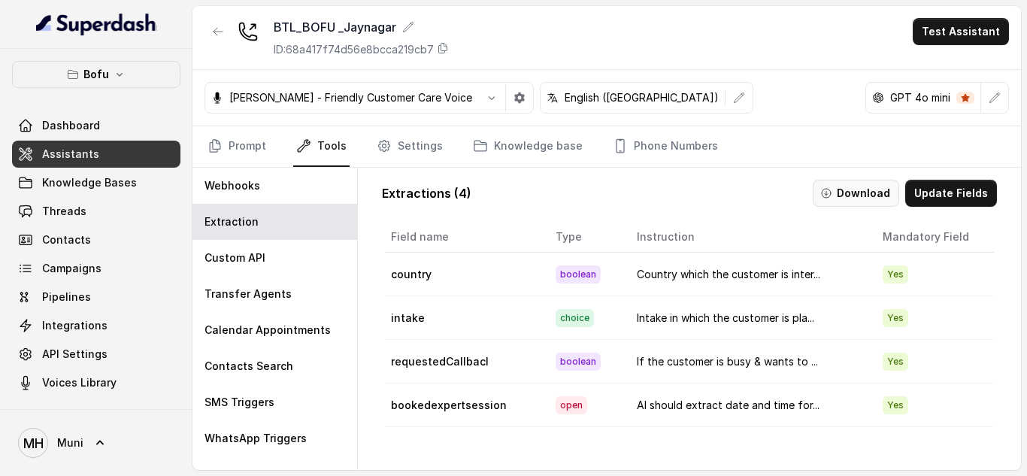
click at [851, 200] on button "Download" at bounding box center [856, 193] width 86 height 27
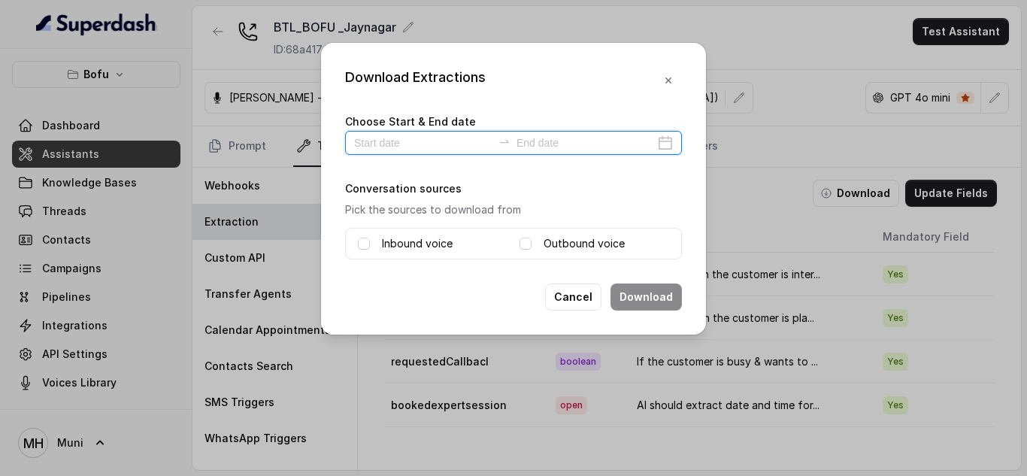
click at [449, 143] on input at bounding box center [423, 143] width 138 height 17
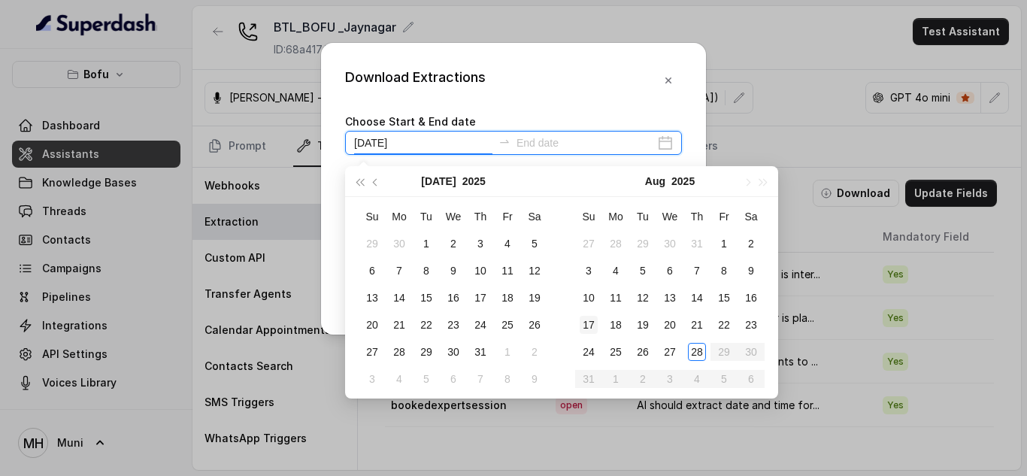
type input "2025-07-19"
type input "2025-08-28"
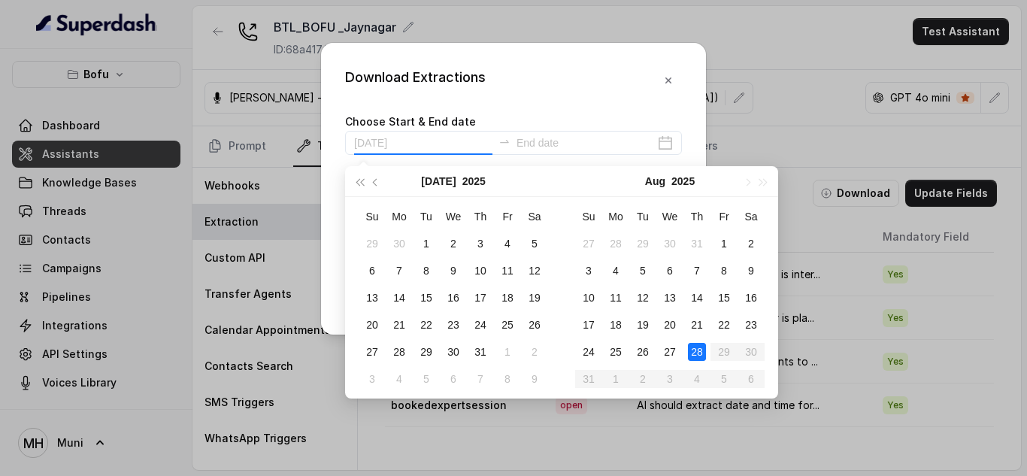
click at [696, 343] on div "28" at bounding box center [697, 352] width 18 height 18
type input "2025-08-28"
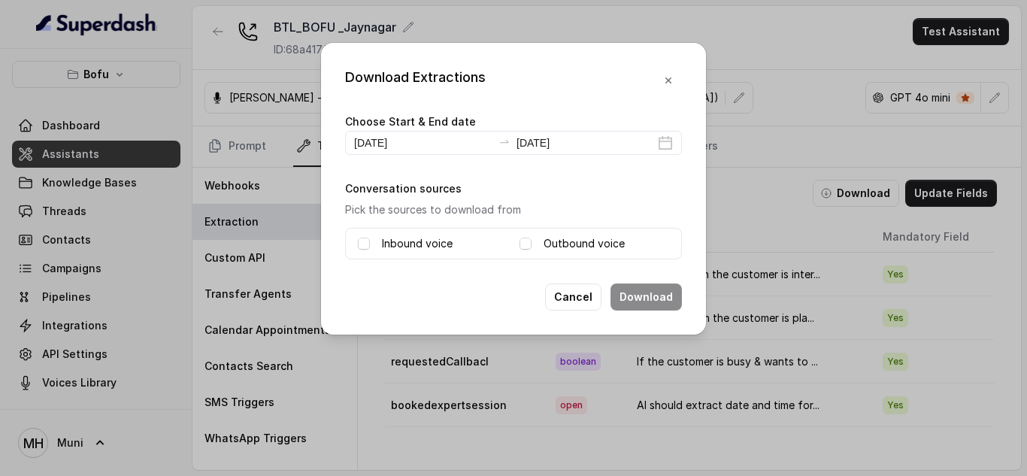
click at [432, 238] on label "Inbound voice" at bounding box center [417, 244] width 71 height 18
click at [549, 244] on label "Outbound voice" at bounding box center [584, 244] width 81 height 18
click at [648, 303] on button "Download" at bounding box center [646, 297] width 71 height 27
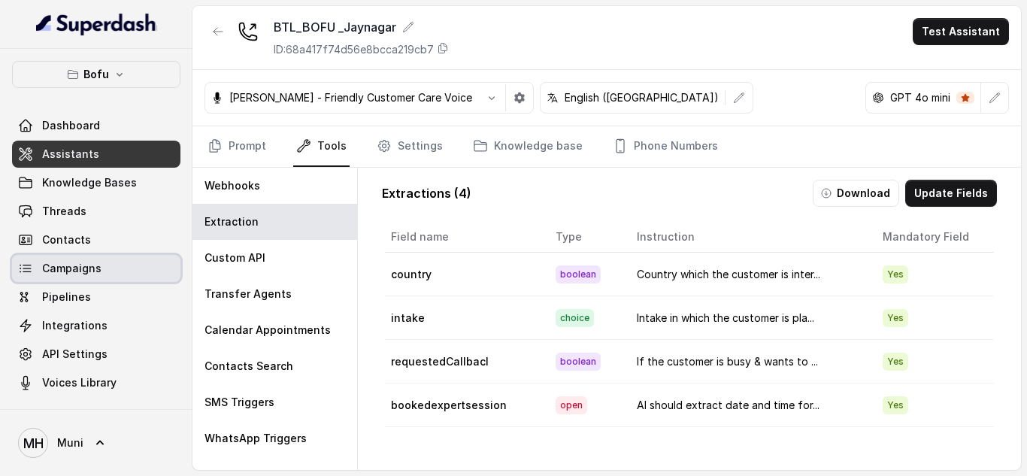
click at [71, 264] on span "Campaigns" at bounding box center [71, 268] width 59 height 15
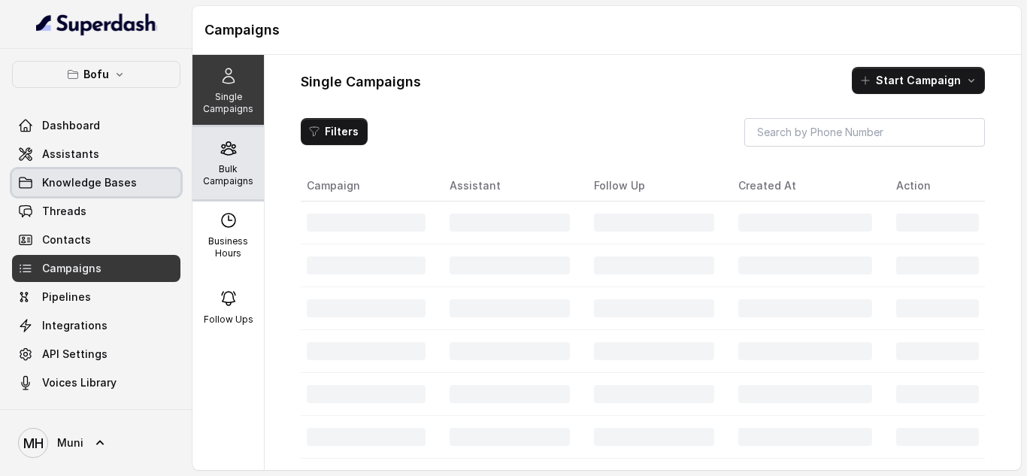
click at [239, 170] on p "Bulk Campaigns" at bounding box center [228, 175] width 59 height 24
